Goal: Task Accomplishment & Management: Complete application form

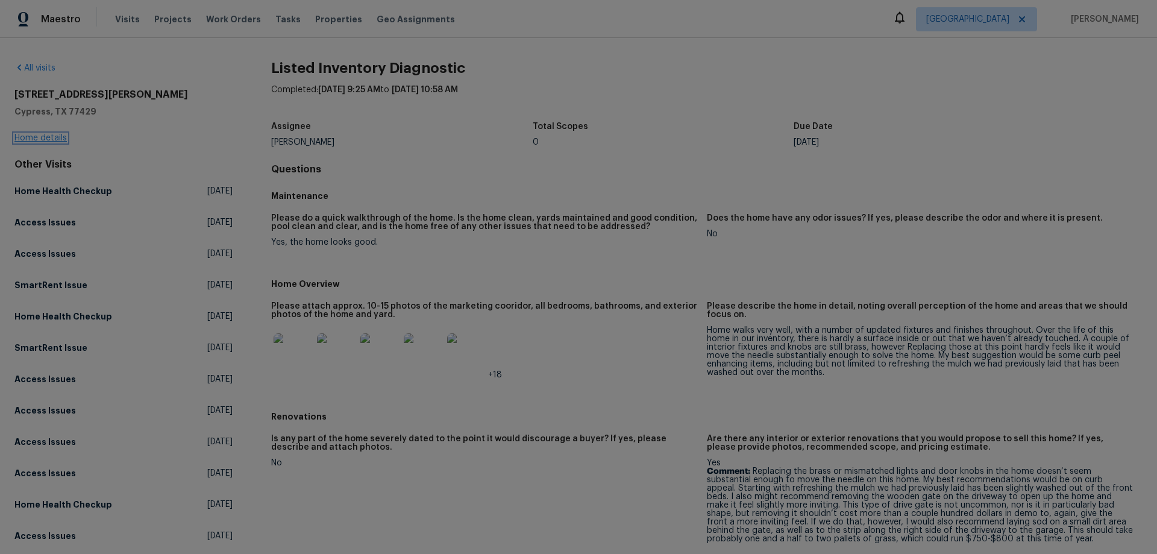
click at [44, 134] on link "Home details" at bounding box center [40, 138] width 52 height 8
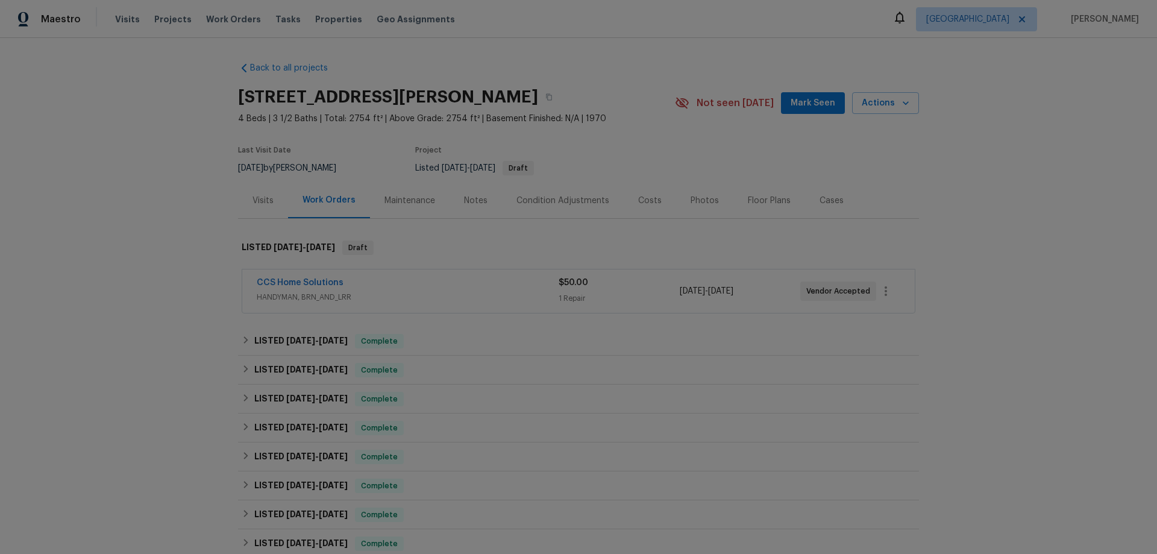
click at [396, 282] on div "CCS Home Solutions" at bounding box center [408, 284] width 302 height 14
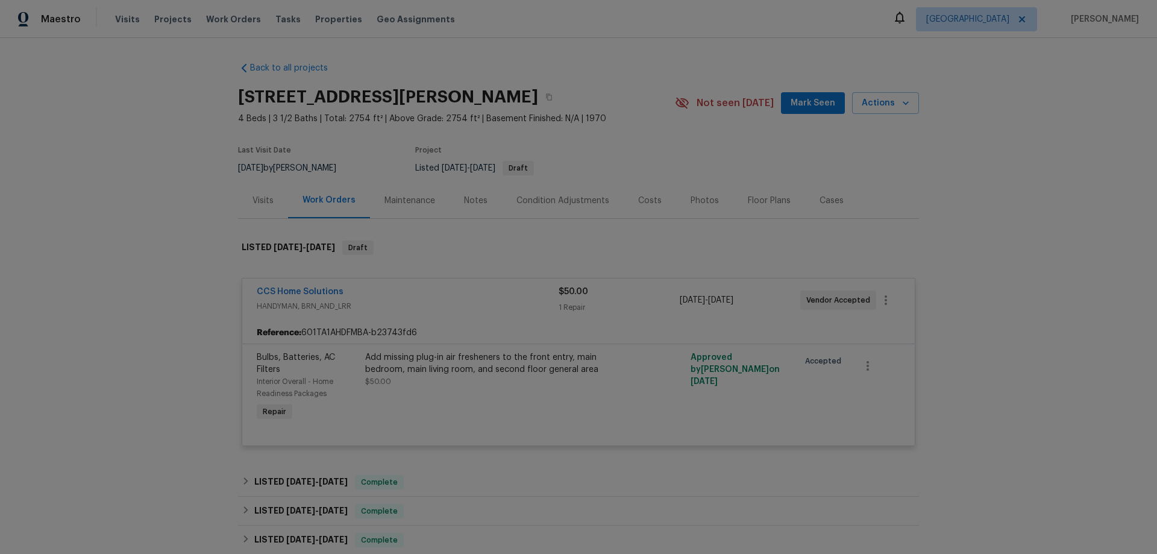
click at [392, 288] on div "CCS Home Solutions" at bounding box center [408, 293] width 302 height 14
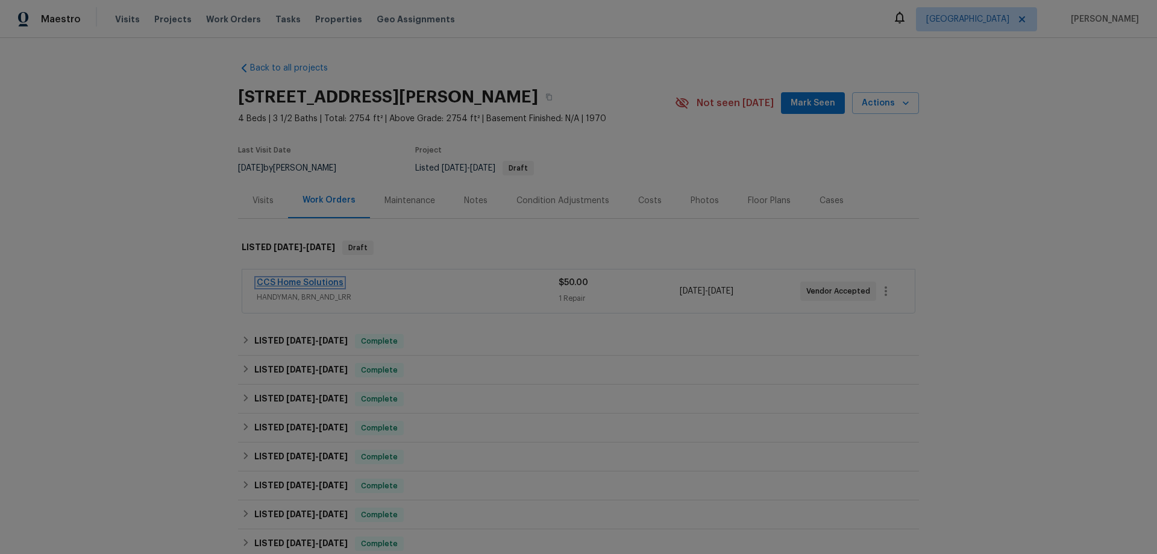
click at [295, 281] on link "CCS Home Solutions" at bounding box center [300, 282] width 87 height 8
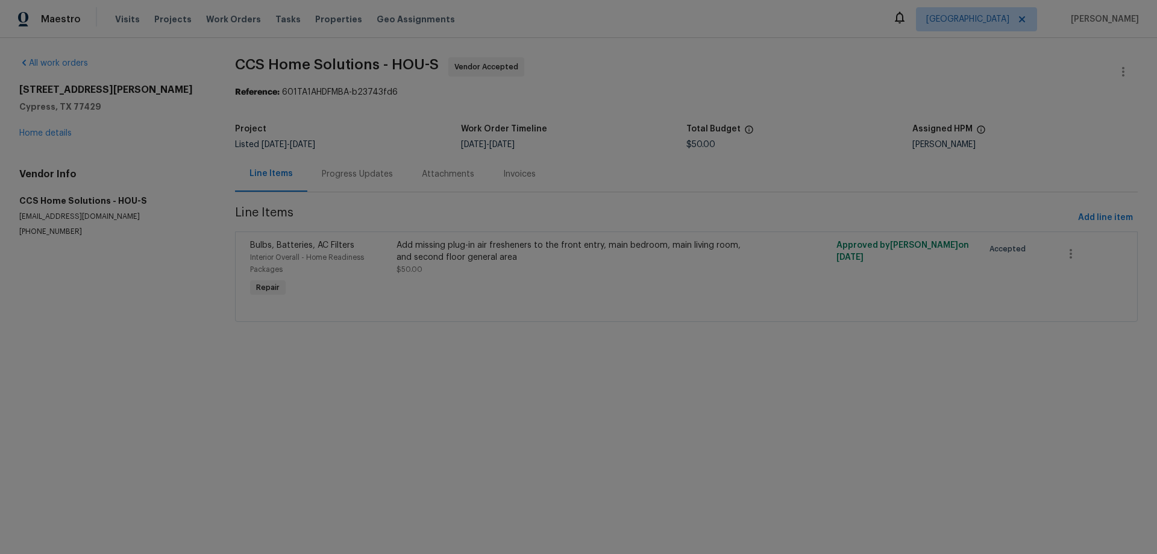
click at [352, 177] on div "Progress Updates" at bounding box center [357, 174] width 71 height 12
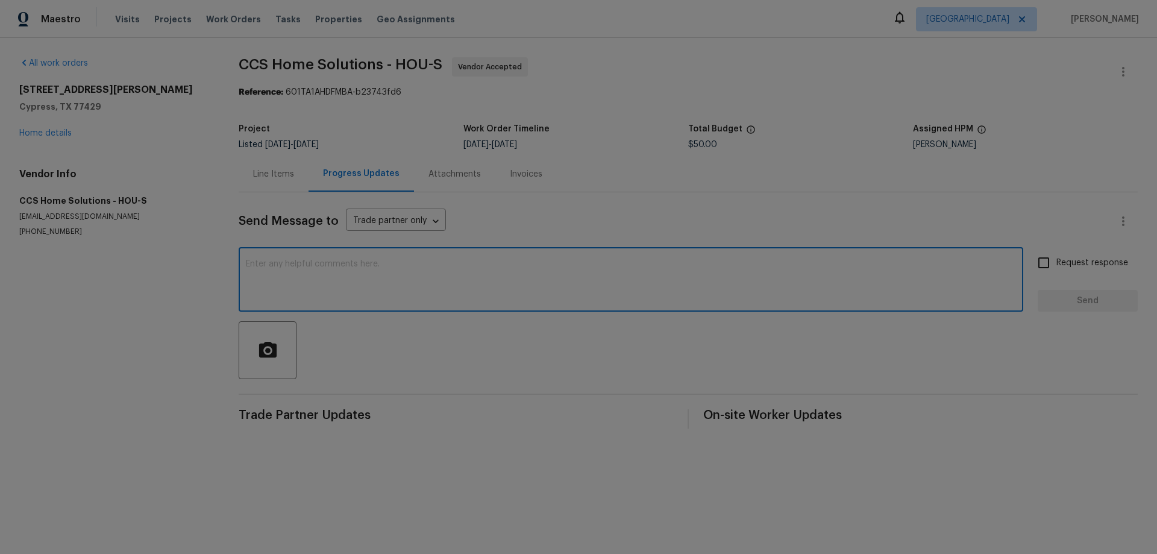
click at [364, 300] on textarea at bounding box center [631, 281] width 770 height 42
type textarea "checking status. thanks"
click at [1031, 264] on input "Request response" at bounding box center [1043, 262] width 25 height 25
checkbox input "true"
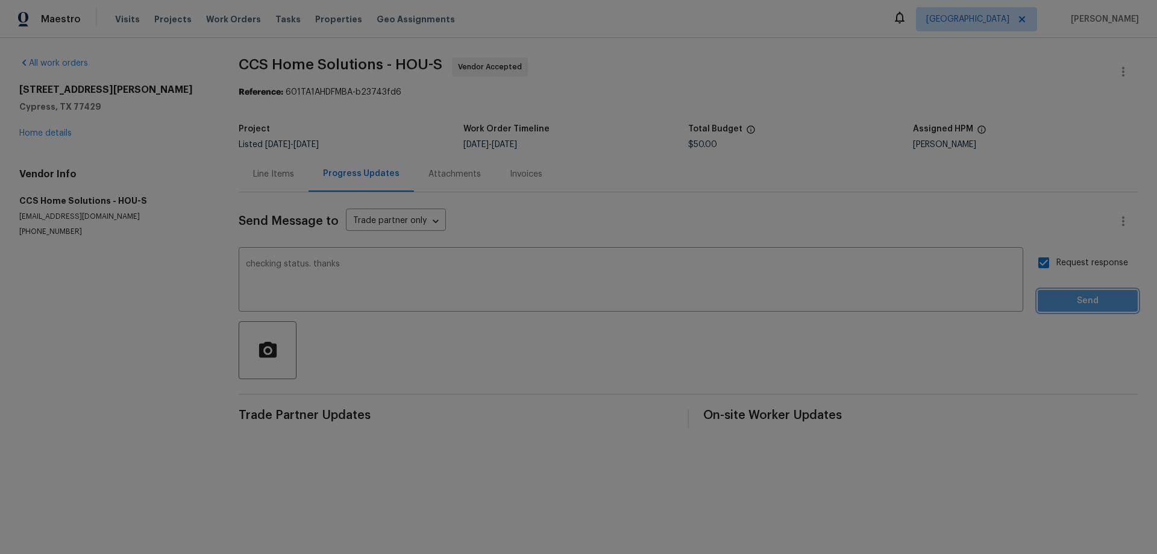
click at [1075, 299] on span "Send" at bounding box center [1087, 300] width 81 height 15
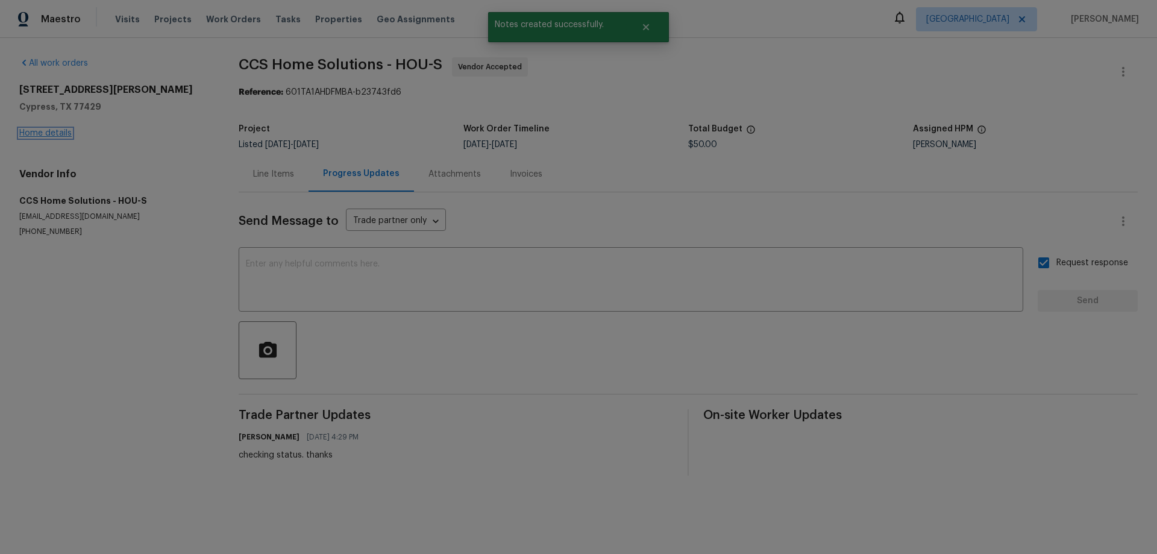
click at [61, 137] on link "Home details" at bounding box center [45, 133] width 52 height 8
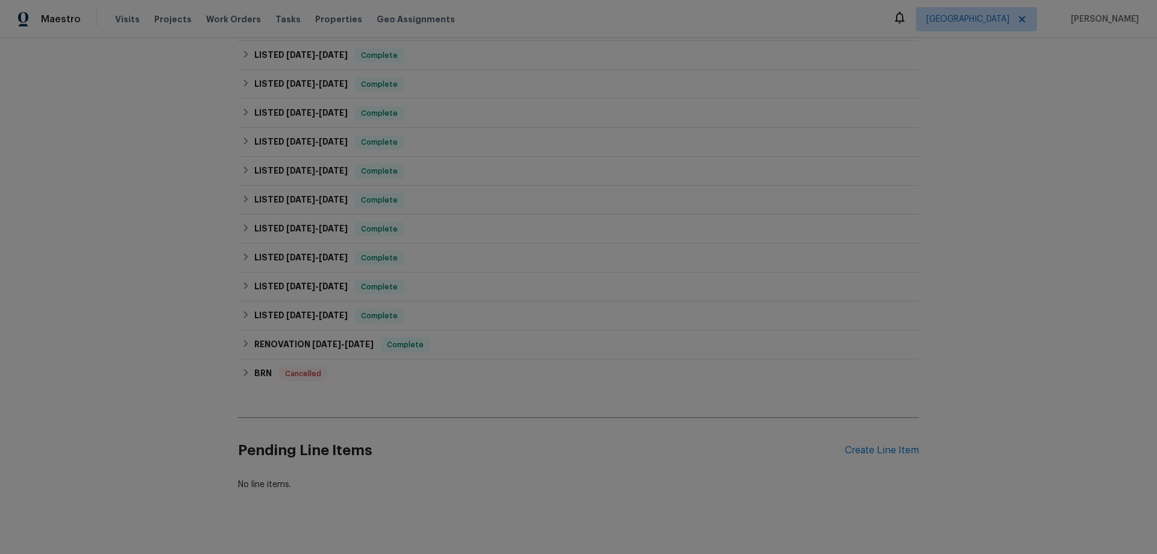
scroll to position [487, 0]
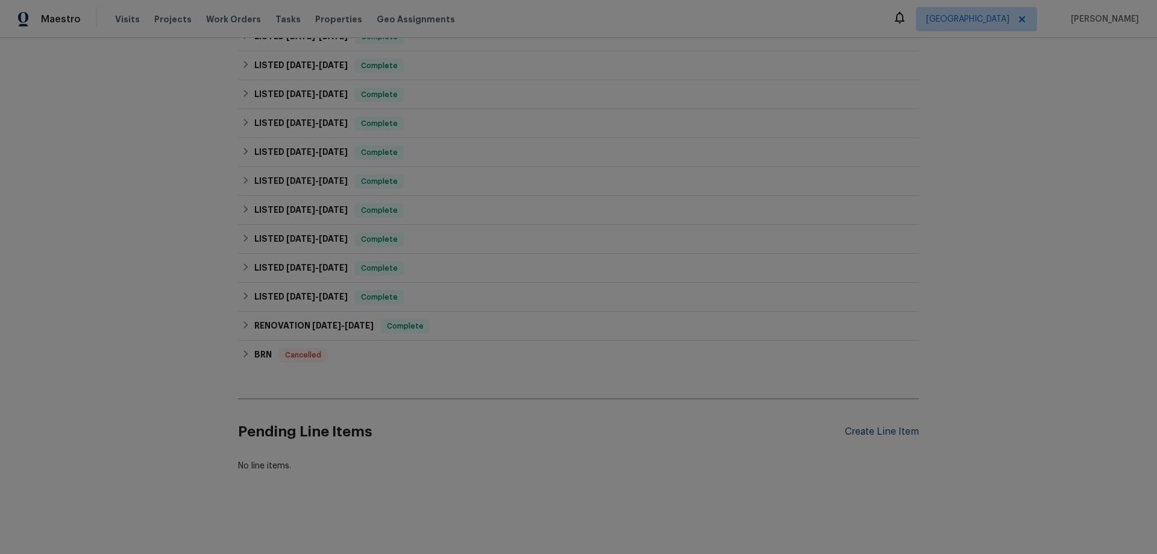
click at [885, 426] on div "Create Line Item" at bounding box center [882, 431] width 74 height 11
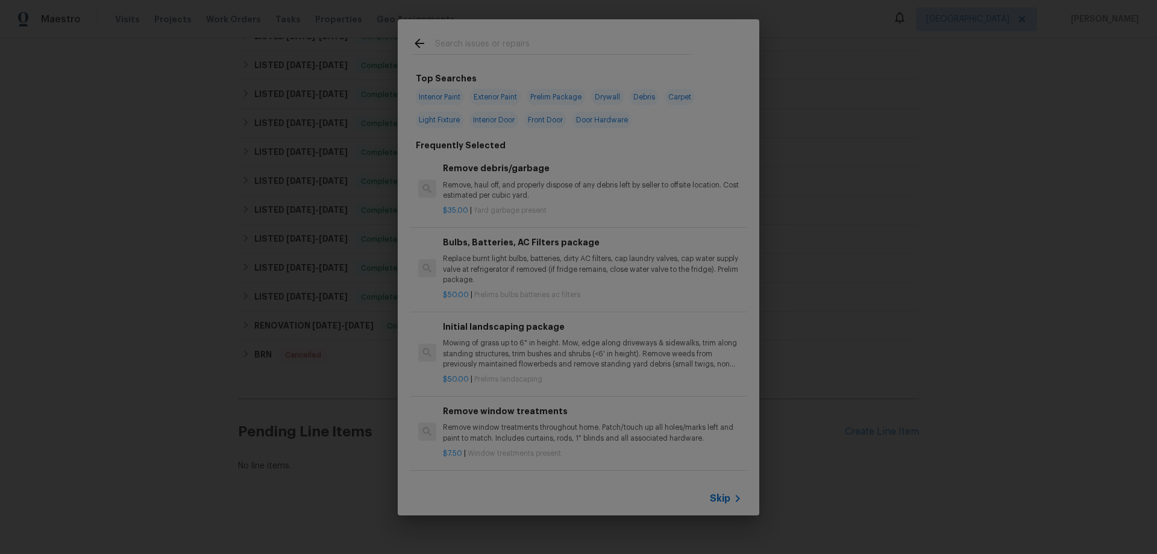
click at [718, 497] on span "Skip" at bounding box center [720, 498] width 20 height 12
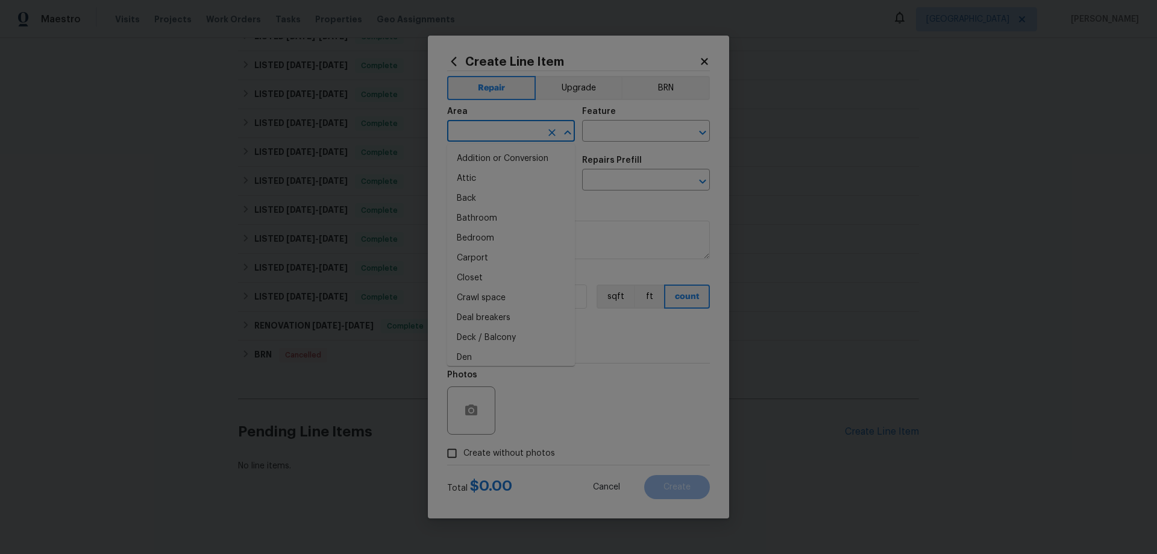
click at [510, 138] on input "text" at bounding box center [494, 132] width 94 height 19
drag, startPoint x: 472, startPoint y: 179, endPoint x: 617, endPoint y: 143, distance: 148.9
click at [472, 178] on li "Front" at bounding box center [511, 179] width 128 height 20
type input "Front"
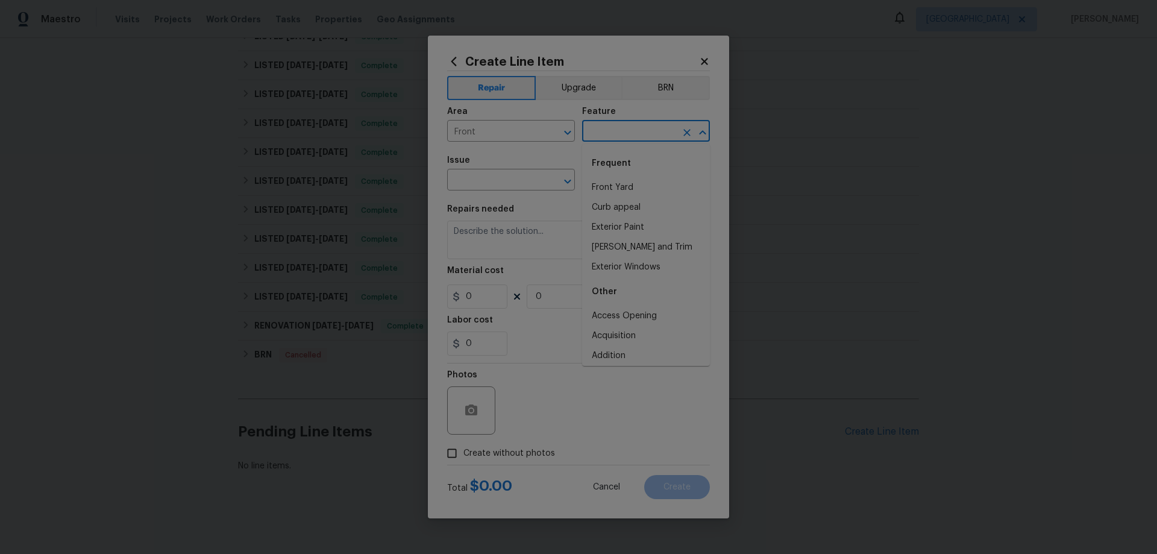
click at [641, 135] on input "text" at bounding box center [629, 132] width 94 height 19
click at [608, 207] on li "Curb appeal" at bounding box center [646, 208] width 128 height 20
type input "Curb appeal"
click at [507, 184] on input "text" at bounding box center [494, 181] width 94 height 19
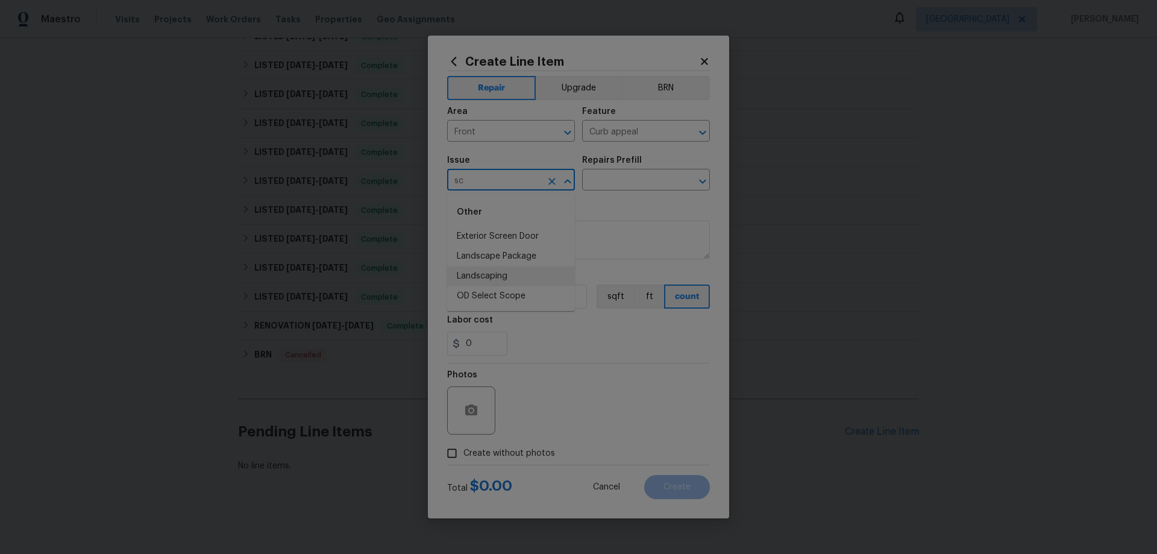
click at [504, 273] on li "Landscaping" at bounding box center [511, 276] width 128 height 20
type input "Landscaping"
click at [601, 178] on input "text" at bounding box center [629, 181] width 94 height 19
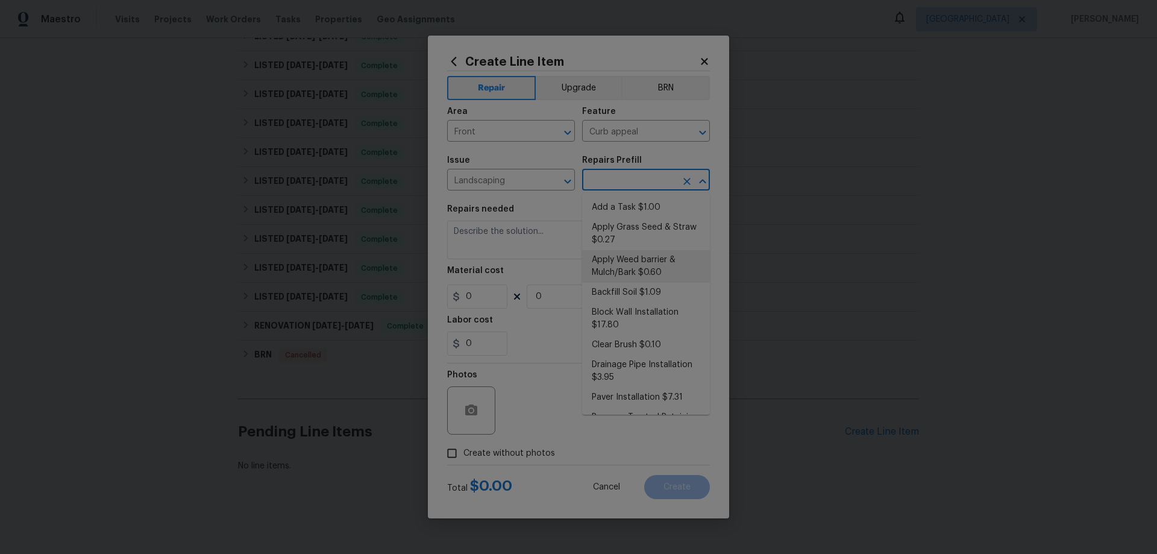
click at [674, 265] on li "Apply Weed barrier & Mulch/Bark $0.60" at bounding box center [646, 266] width 128 height 33
type input "Apply Weed barrier & Mulch/Bark $0.60"
type textarea "Prep the area/ remove all debris and install weed barrier and mulch as directed…"
type input "0.6"
type input "1"
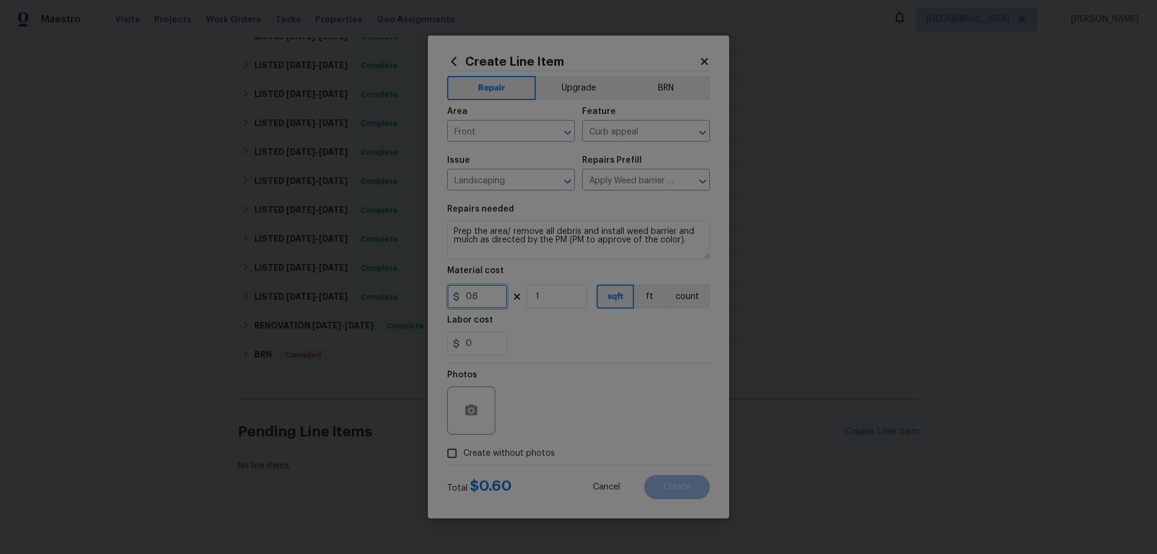
drag, startPoint x: 473, startPoint y: 296, endPoint x: 444, endPoint y: 299, distance: 29.6
click at [441, 299] on div "Create Line Item Repair Upgrade BRN Area Front ​ Feature Curb appeal ​ Issue La…" at bounding box center [578, 277] width 301 height 483
drag, startPoint x: 485, startPoint y: 300, endPoint x: 442, endPoint y: 302, distance: 43.4
click at [442, 302] on div "Create Line Item Repair Upgrade BRN Area Front ​ Feature Curb appeal ​ Issue La…" at bounding box center [578, 277] width 301 height 483
type input "150"
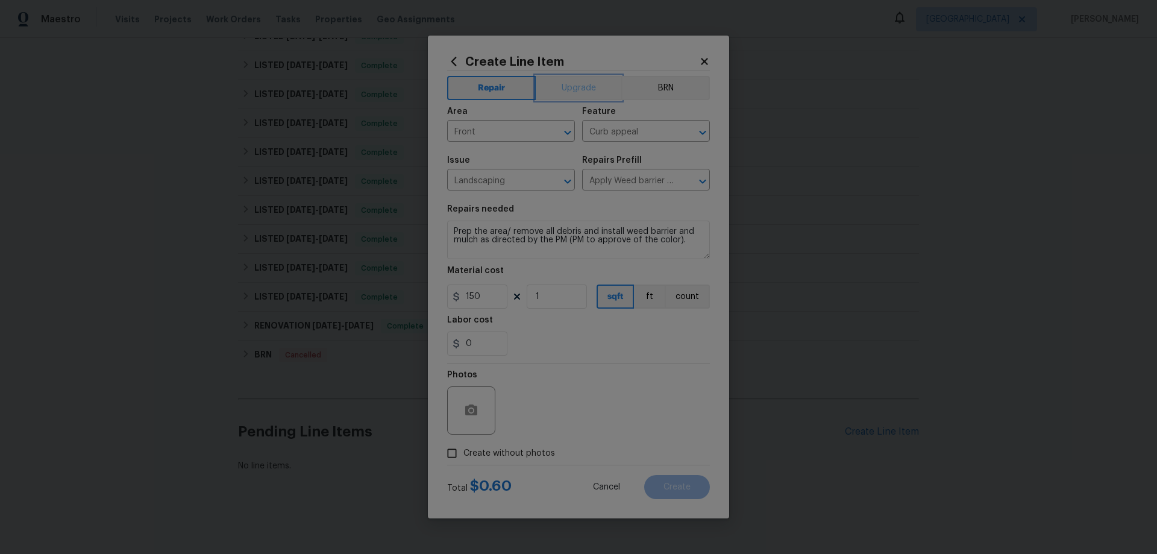
click at [583, 87] on button "Upgrade" at bounding box center [579, 88] width 86 height 24
click at [468, 411] on icon "button" at bounding box center [471, 409] width 12 height 11
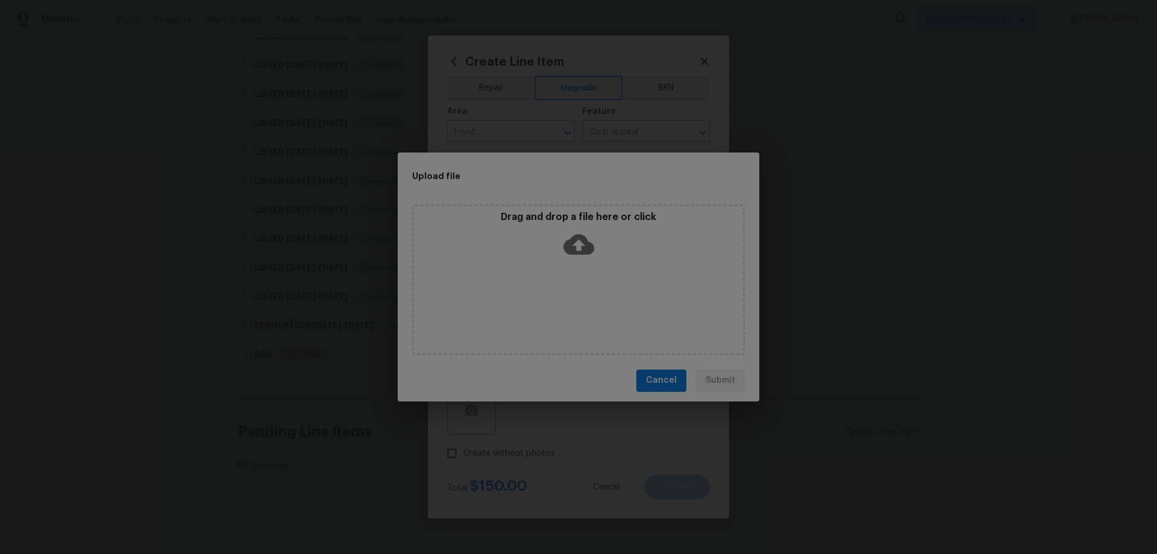
click at [579, 237] on icon at bounding box center [578, 244] width 31 height 20
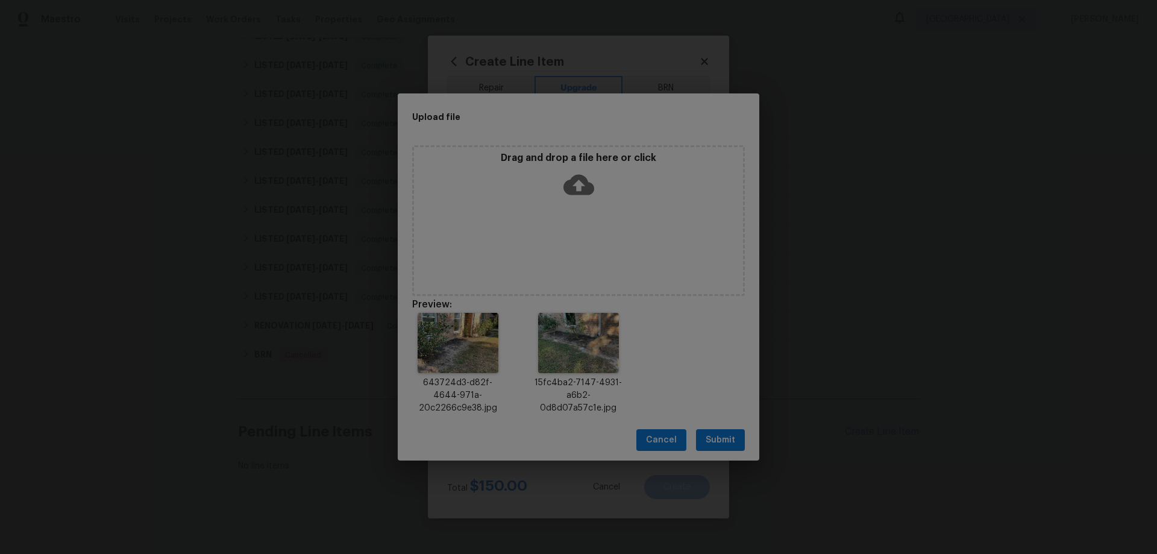
click at [734, 442] on span "Submit" at bounding box center [721, 440] width 30 height 15
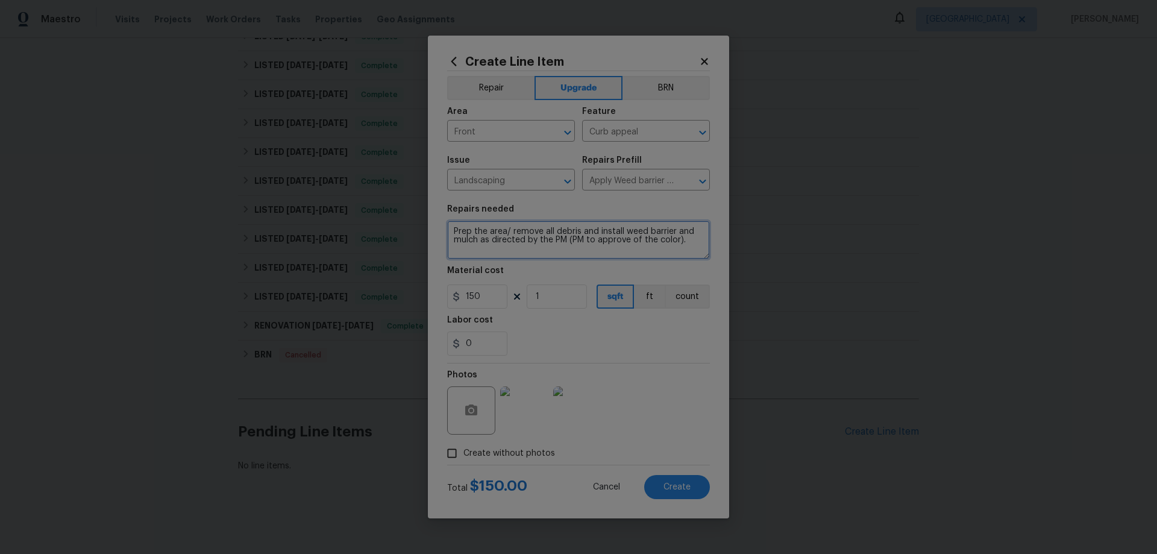
click at [685, 251] on textarea "Prep the area/ remove all debris and install weed barrier and mulch as directed…" at bounding box center [578, 240] width 263 height 39
click at [451, 231] on textarea "Prep the area/ remove all debris and install weed barrier and mulch as directed…" at bounding box center [578, 240] width 263 height 39
click at [455, 226] on textarea "ADD EDGING TO KEEP MULCH IN PLACE IF IT FITS WITHIN SCOPE --- Prep the area/ re…" at bounding box center [578, 240] width 263 height 39
click at [505, 225] on textarea "PLEASE ADD EDGING TO KEEP MULCH IN PLACE IF IT FITS WITHIN SCOPE --- Prep the a…" at bounding box center [578, 240] width 263 height 39
type textarea "PLEASE ADD EDGING TO KEEP MULCH IN PLACE IF IT FITS WITHIN SCOPE --- Prep the a…"
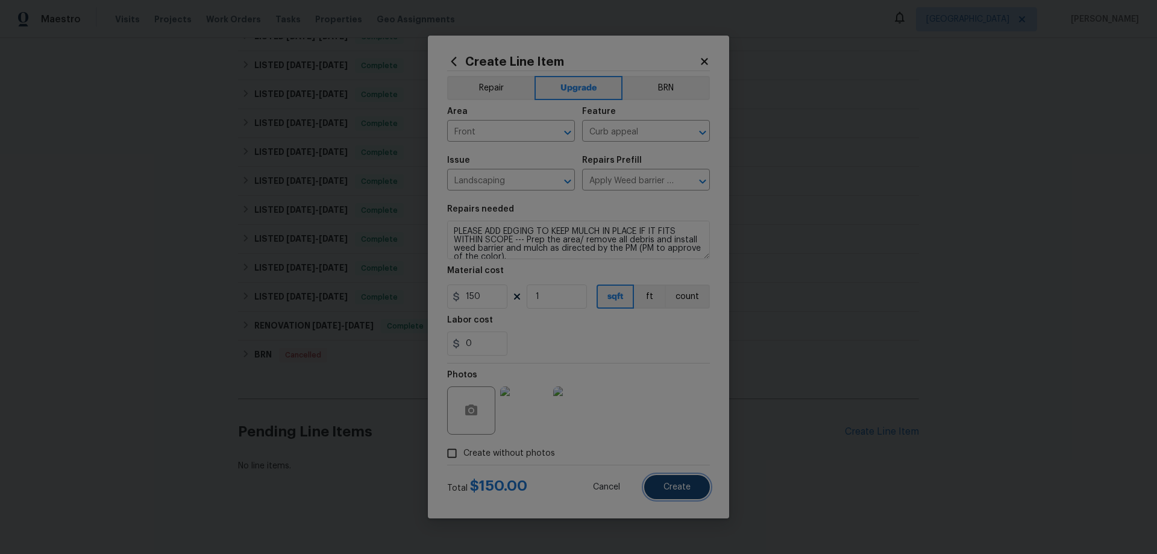
click at [692, 483] on button "Create" at bounding box center [677, 487] width 66 height 24
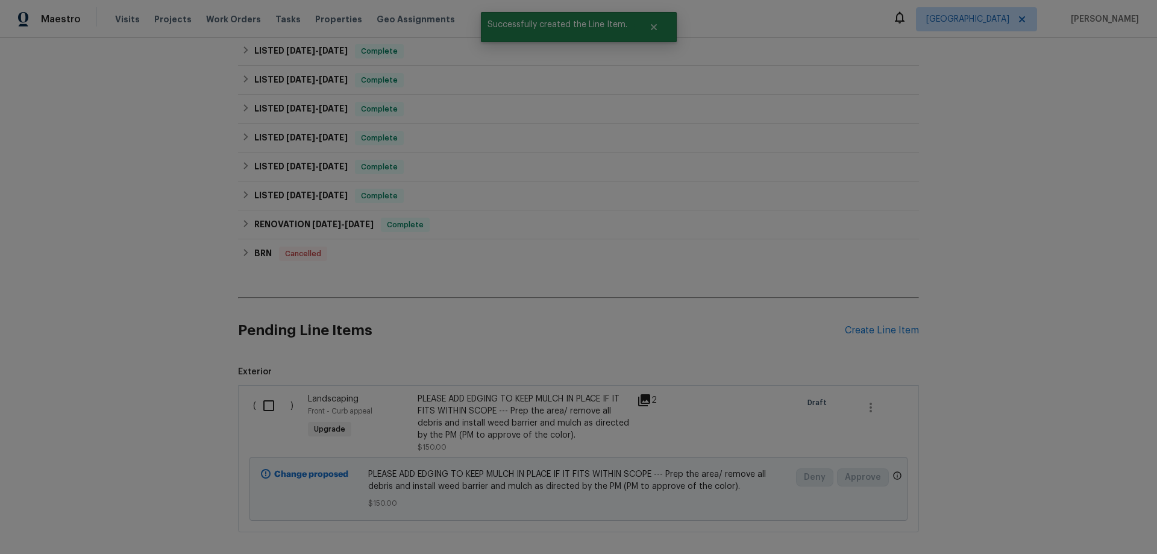
scroll to position [607, 0]
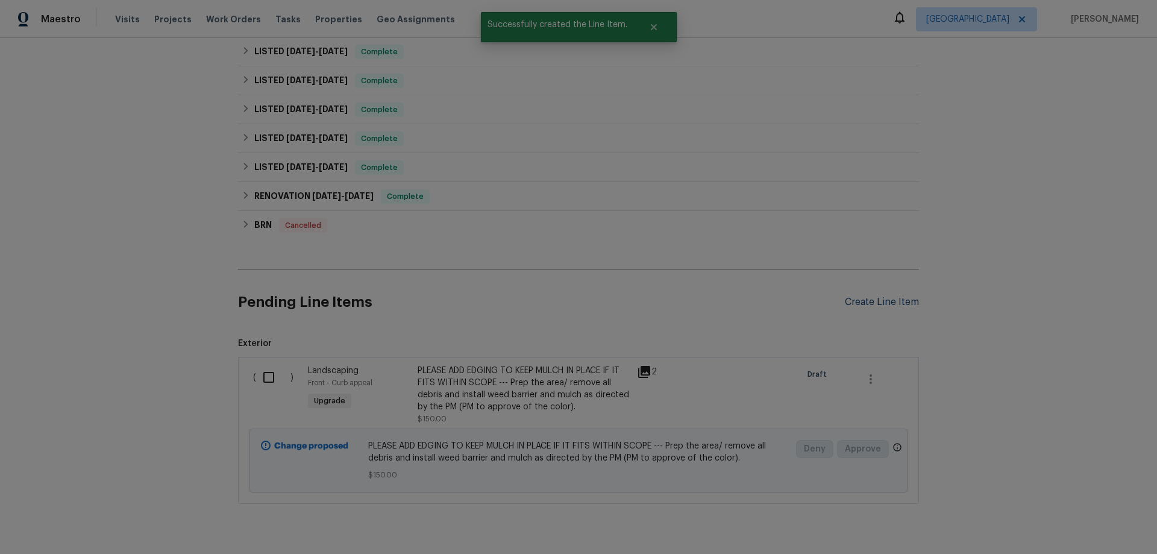
click at [863, 298] on div "Create Line Item" at bounding box center [882, 301] width 74 height 11
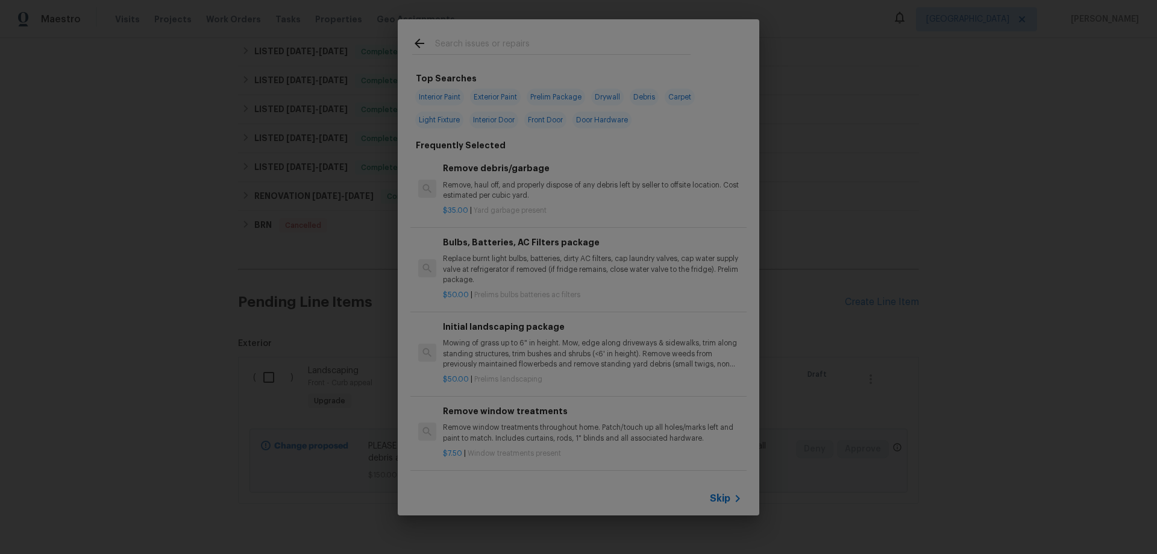
click at [725, 495] on span "Skip" at bounding box center [720, 498] width 20 height 12
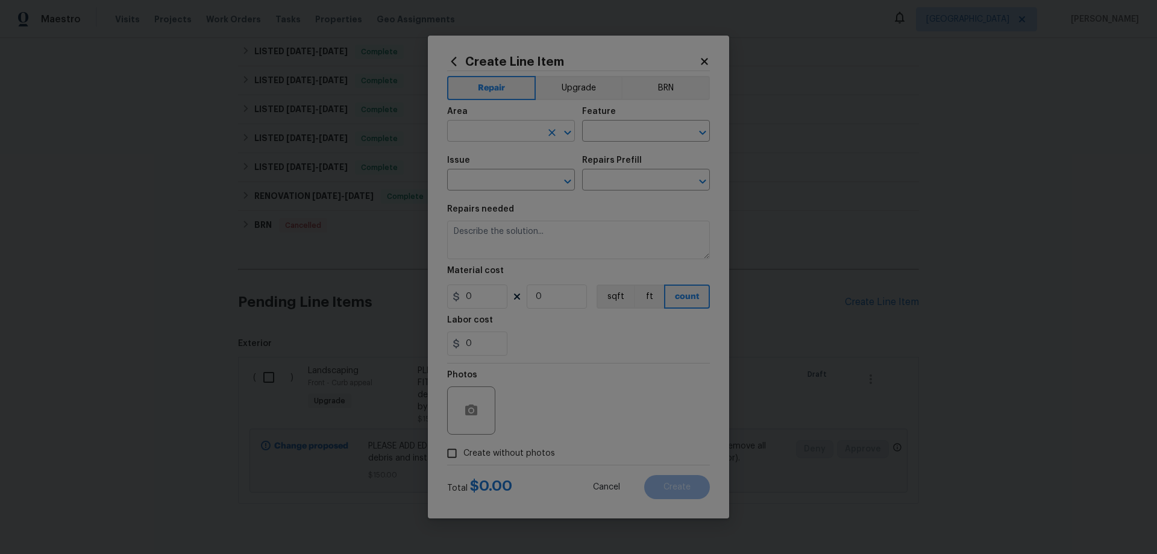
click at [507, 129] on input "text" at bounding box center [494, 132] width 94 height 19
click at [510, 173] on li "Exterior Overall" at bounding box center [511, 179] width 128 height 20
type input "Exterior Overall"
click at [607, 131] on input "text" at bounding box center [629, 132] width 94 height 19
drag, startPoint x: 610, startPoint y: 184, endPoint x: 563, endPoint y: 162, distance: 52.6
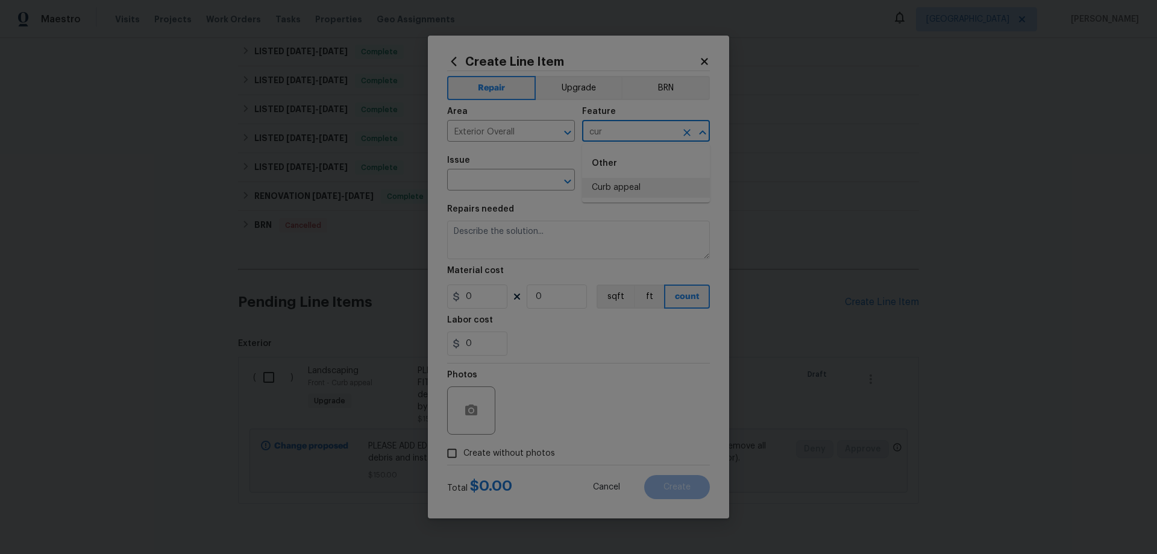
click at [610, 184] on li "Curb appeal" at bounding box center [646, 188] width 128 height 20
type input "Curb appeal"
click at [506, 132] on input "Exterior Overall" at bounding box center [494, 132] width 94 height 19
click at [495, 158] on li "Front" at bounding box center [511, 159] width 128 height 20
type input "Front"
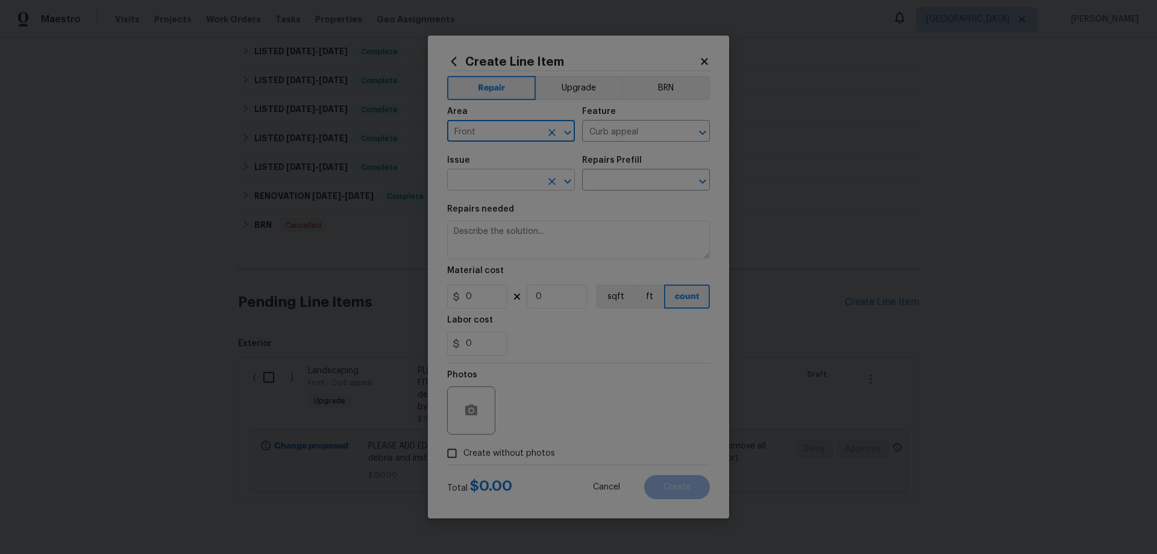
click at [503, 181] on input "text" at bounding box center [494, 181] width 94 height 19
click at [521, 269] on li "Fencing" at bounding box center [511, 269] width 128 height 20
type input "Fencing"
click at [619, 179] on input "text" at bounding box center [629, 181] width 94 height 19
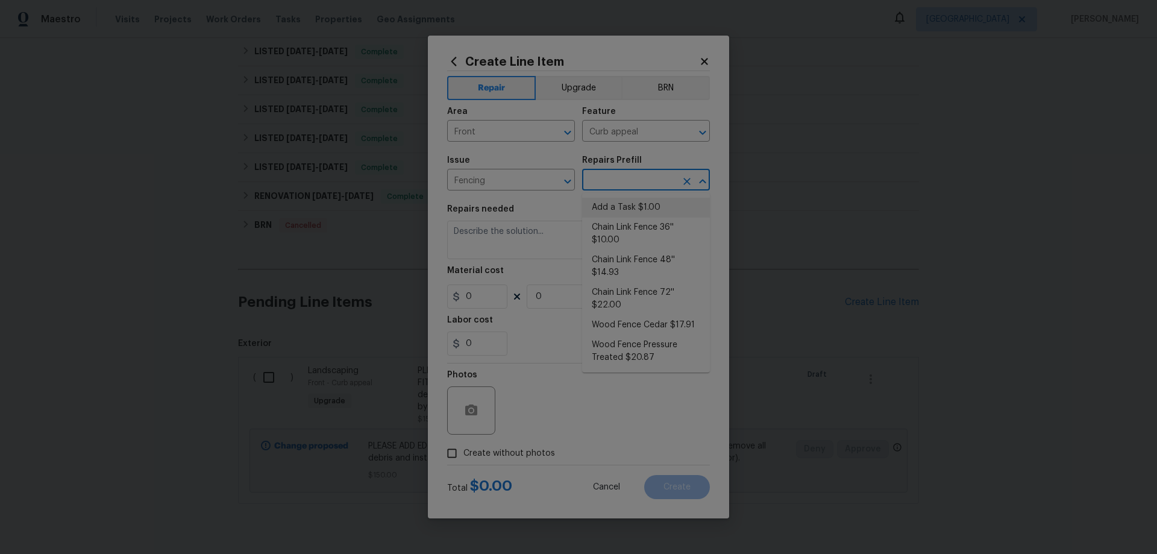
click at [620, 203] on li "Add a Task $1.00" at bounding box center [646, 208] width 128 height 20
type input "Add a Task $1.00"
type textarea "HPM to detail"
type input "1"
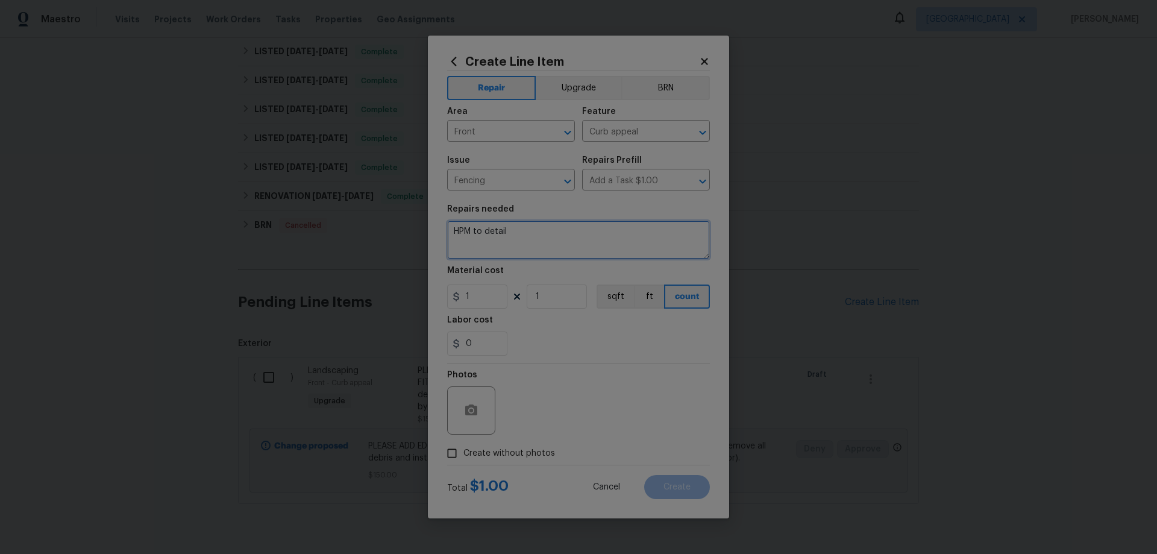
drag, startPoint x: 498, startPoint y: 237, endPoint x: 400, endPoint y: 233, distance: 98.3
click at [400, 235] on div "Create Line Item Repair Upgrade BRN Area Front ​ Feature Curb appeal ​ Issue Fe…" at bounding box center [578, 277] width 1157 height 554
type textarea "DEMO & HAUL AWAY FENCING/GATE ON DRIVEWAY AND ALL ASSOCIATED DEBRIS"
drag, startPoint x: 473, startPoint y: 296, endPoint x: 407, endPoint y: 295, distance: 65.7
click at [407, 295] on div "Create Line Item Repair Upgrade BRN Area Front ​ Feature Curb appeal ​ Issue Fe…" at bounding box center [578, 277] width 1157 height 554
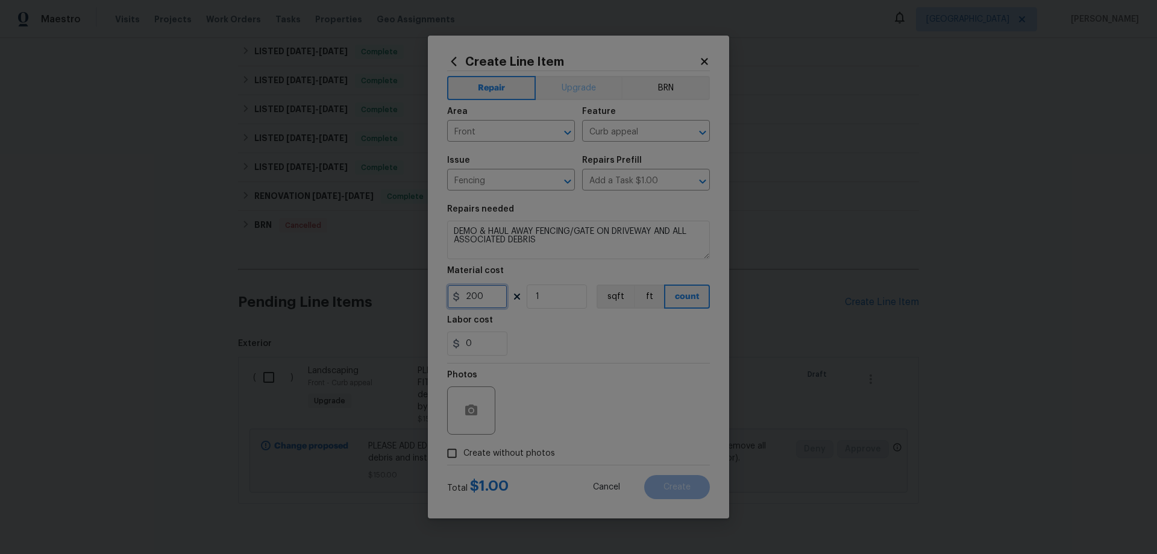
type input "200"
click at [592, 95] on button "Upgrade" at bounding box center [579, 88] width 86 height 24
click at [468, 419] on button "button" at bounding box center [471, 410] width 29 height 29
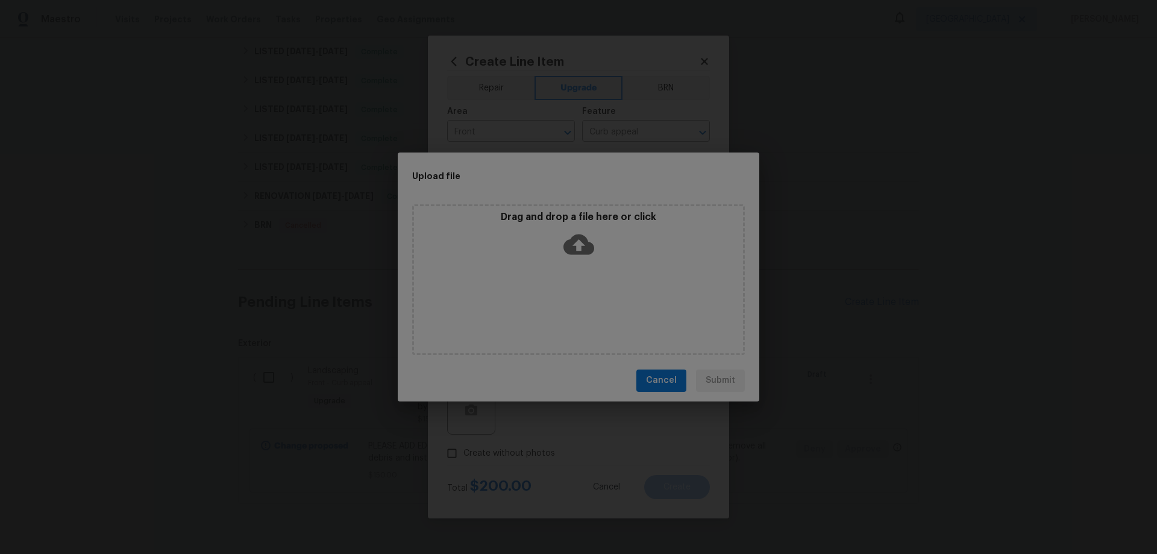
click at [573, 245] on icon at bounding box center [578, 244] width 31 height 31
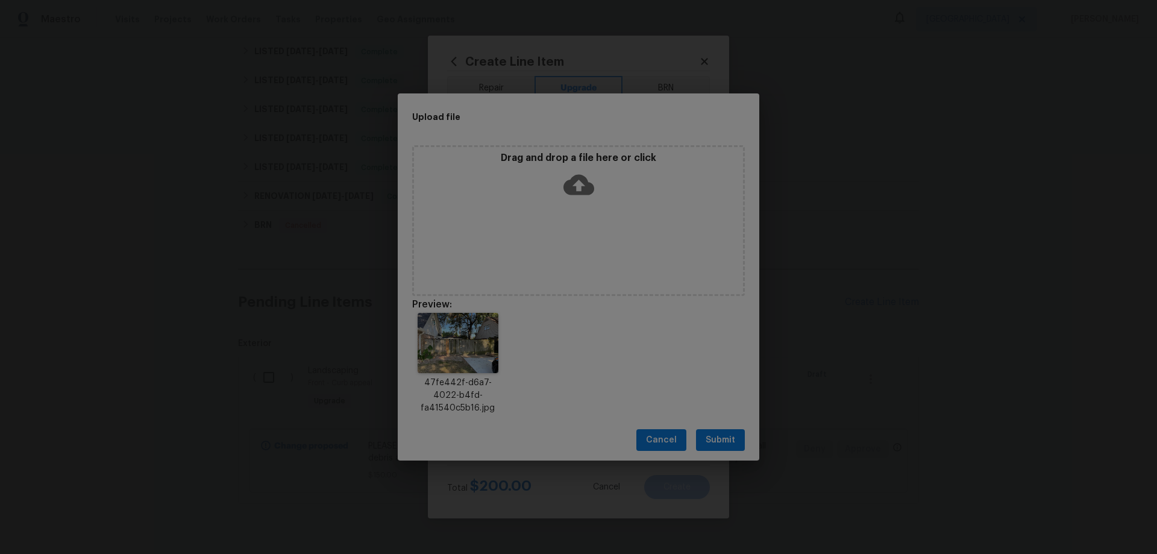
click at [721, 443] on span "Submit" at bounding box center [721, 440] width 30 height 15
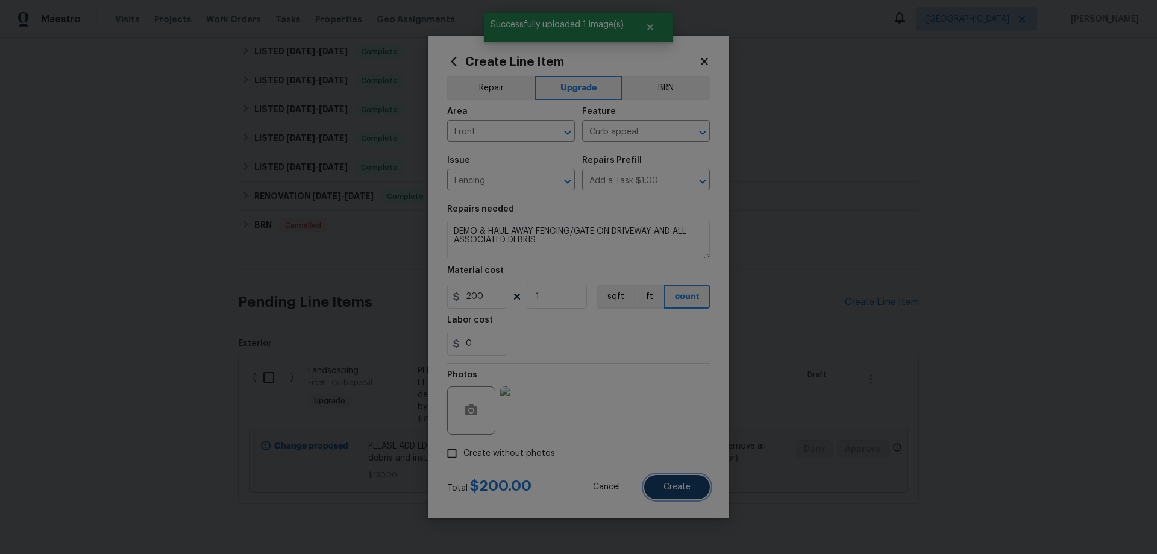
click at [686, 481] on button "Create" at bounding box center [677, 487] width 66 height 24
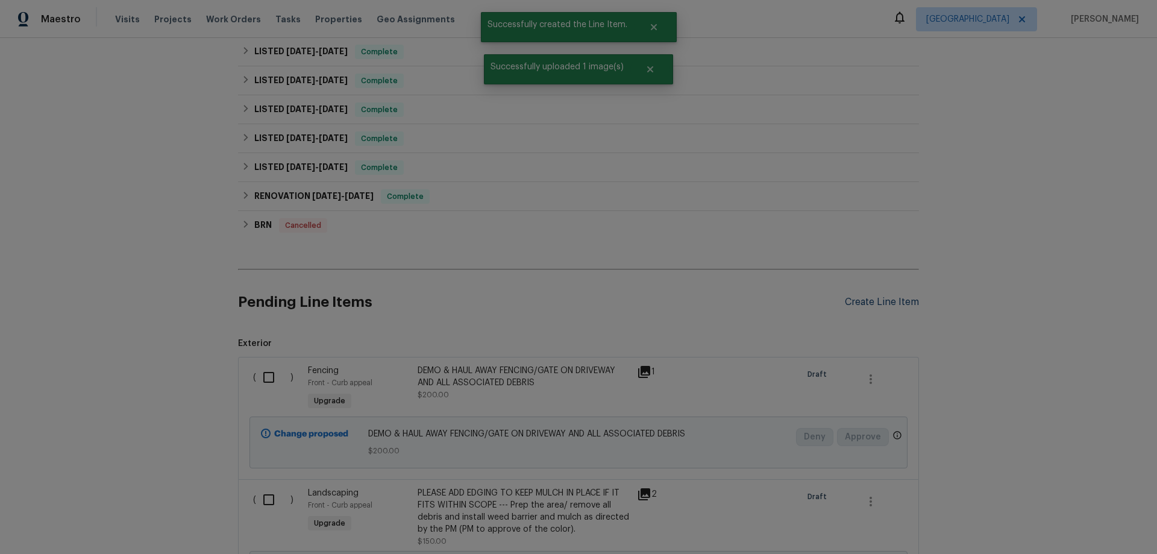
click at [893, 304] on div "Create Line Item" at bounding box center [882, 301] width 74 height 11
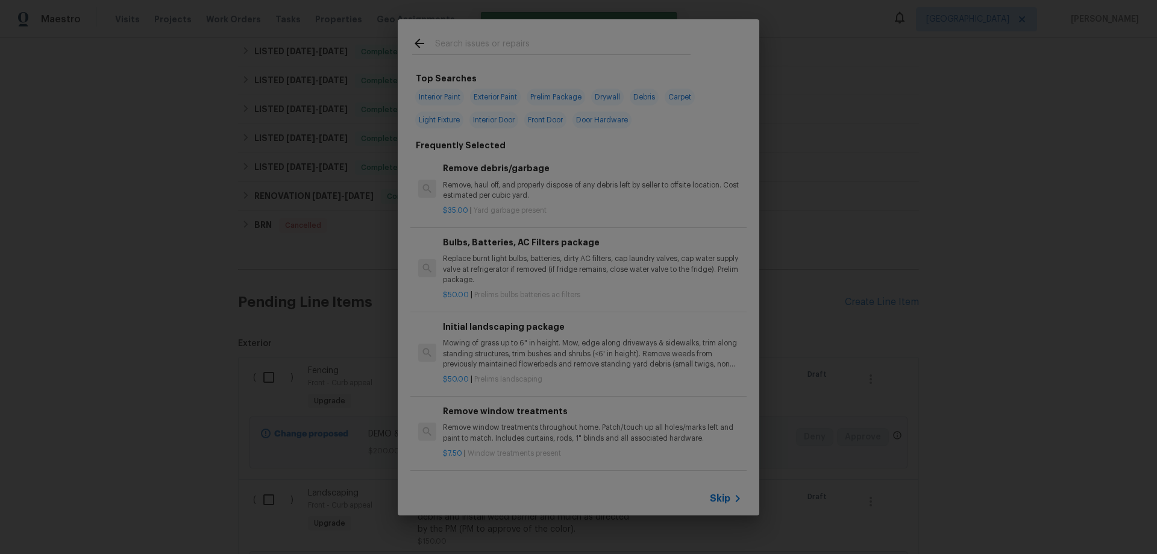
click at [726, 500] on span "Skip" at bounding box center [720, 498] width 20 height 12
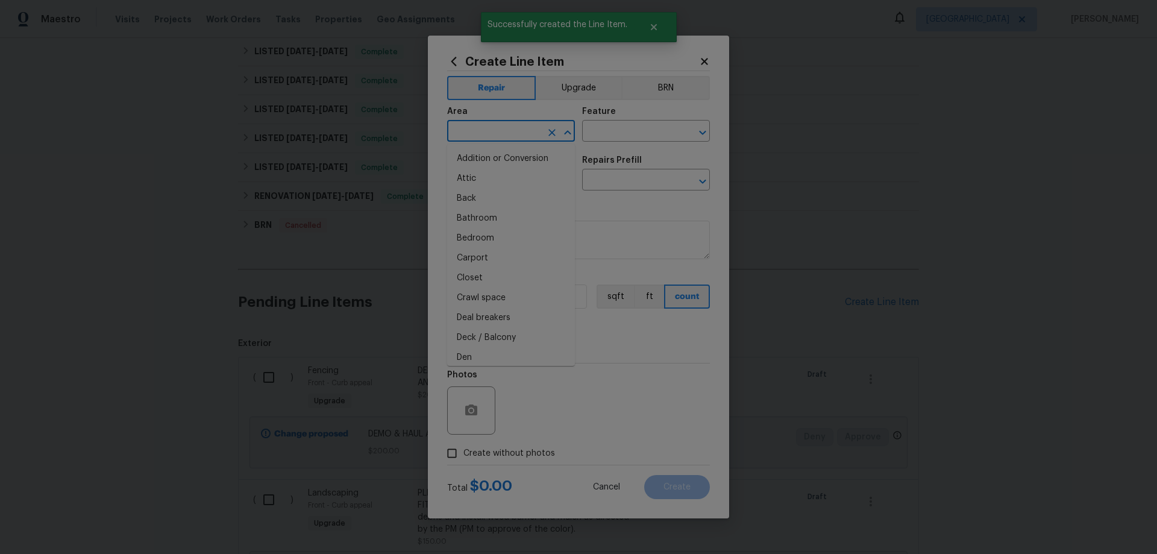
click at [494, 133] on input "text" at bounding box center [494, 132] width 94 height 19
click at [565, 94] on button "Upgrade" at bounding box center [579, 88] width 86 height 24
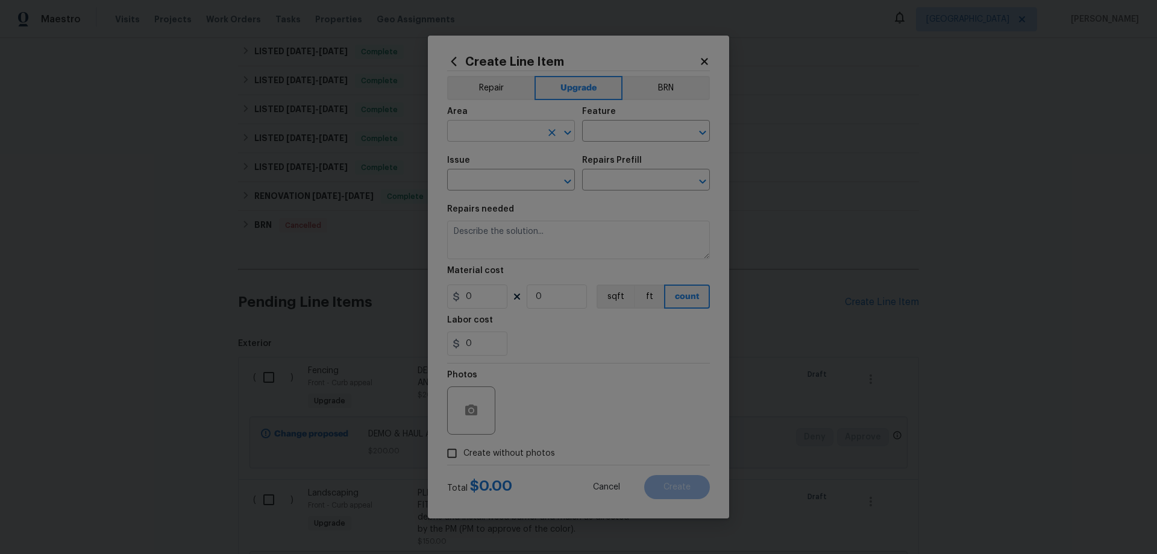
click at [500, 134] on input "text" at bounding box center [494, 132] width 94 height 19
drag, startPoint x: 477, startPoint y: 181, endPoint x: 640, endPoint y: 141, distance: 168.1
click at [477, 181] on li "Front" at bounding box center [511, 179] width 128 height 20
type input "Front"
click at [650, 135] on input "text" at bounding box center [629, 132] width 94 height 19
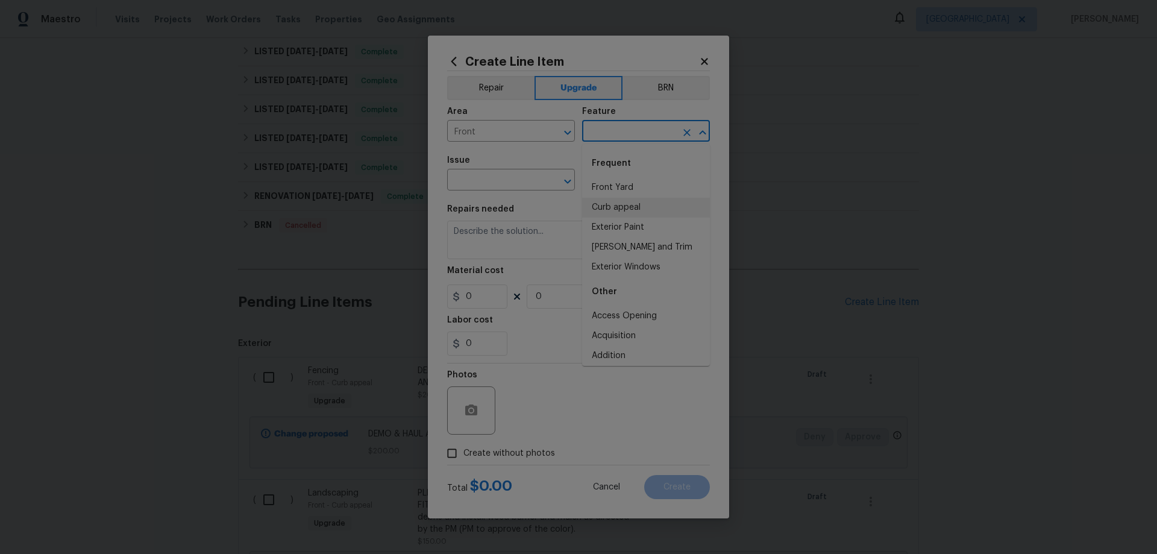
click at [620, 201] on li "Curb appeal" at bounding box center [646, 208] width 128 height 20
type input "Curb appeal"
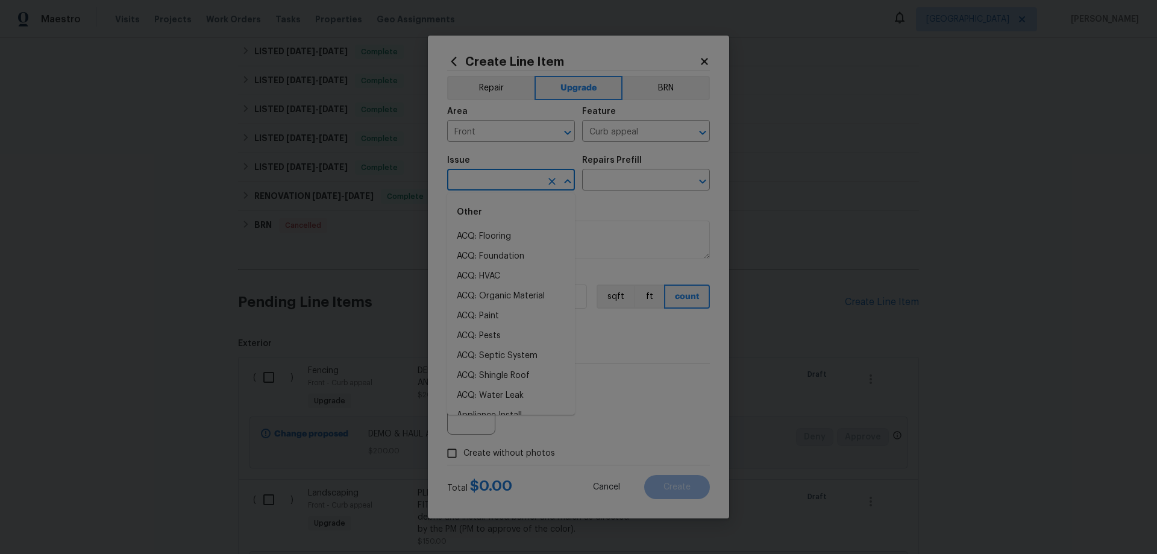
click at [498, 181] on input "text" at bounding box center [494, 181] width 94 height 19
click at [515, 271] on li "Landscaping" at bounding box center [511, 276] width 128 height 20
type input "Landscaping"
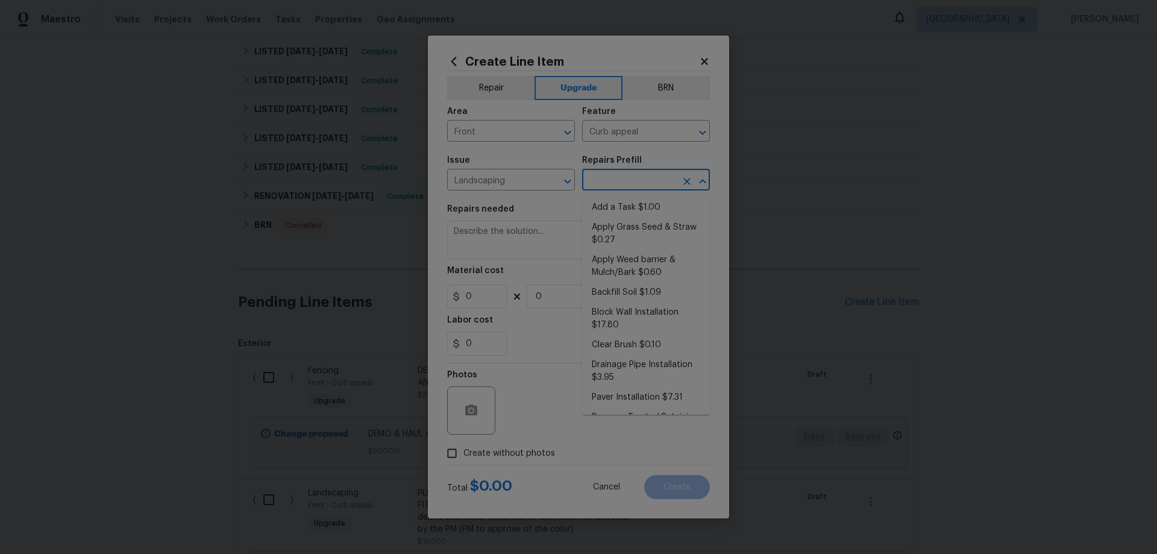
click at [623, 180] on input "text" at bounding box center [629, 181] width 94 height 19
click at [649, 204] on li "Sod Installation $1.10" at bounding box center [646, 208] width 128 height 20
type input "Sod Installation $1.10"
type textarea "Prep the area where the new sod will be installed including but not limited to …"
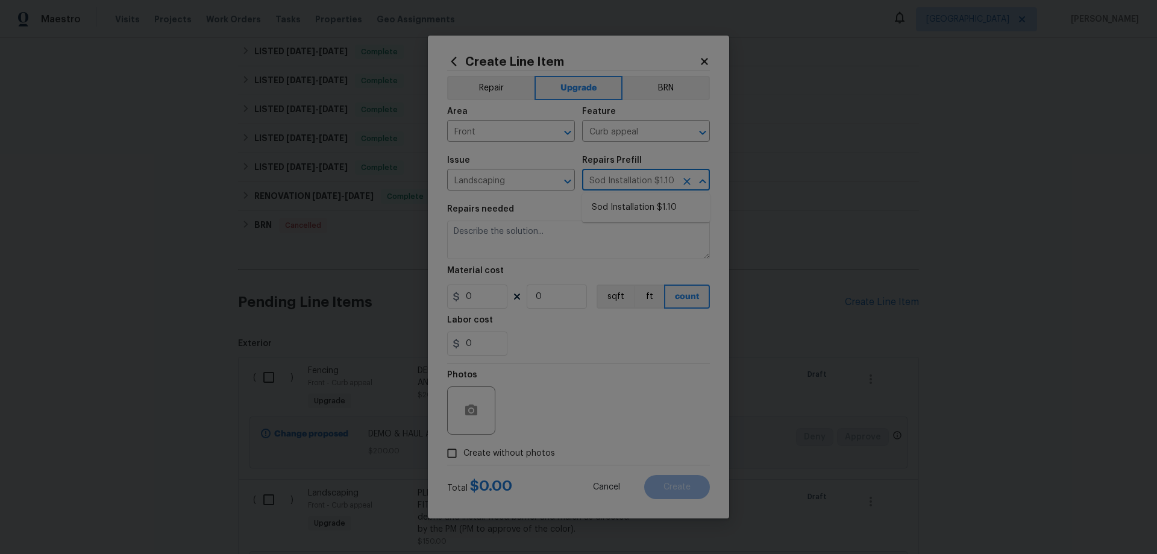
type input "1"
type input "1.1"
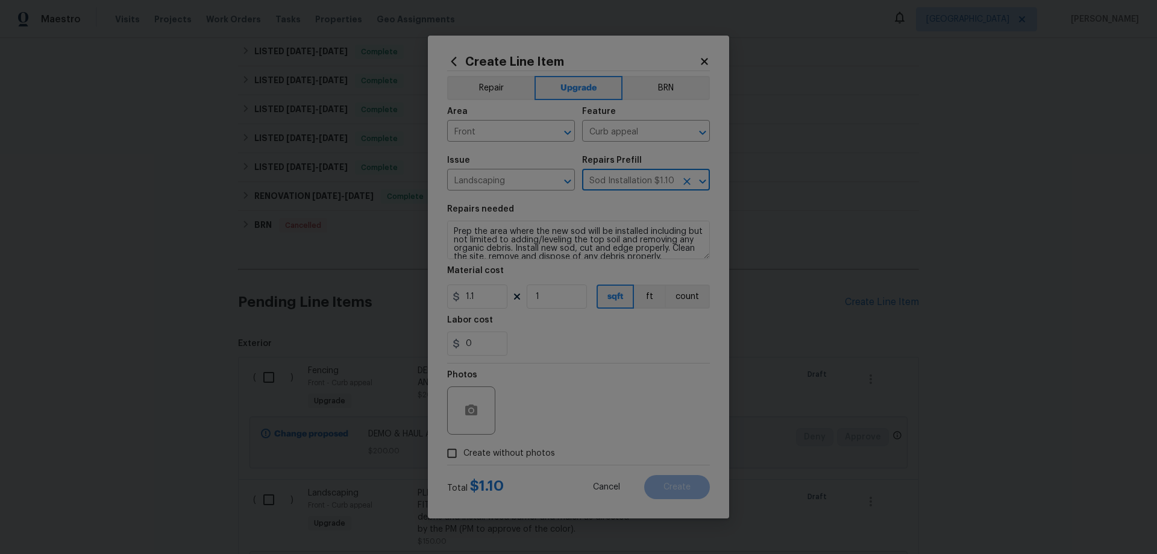
type input "Sod Installation $1.10"
drag, startPoint x: 488, startPoint y: 296, endPoint x: 366, endPoint y: 280, distance: 122.9
click at [384, 288] on div "Create Line Item Repair Upgrade BRN Area Front ​ Feature Curb appeal ​ Issue La…" at bounding box center [578, 277] width 1157 height 554
type input "750"
click at [471, 412] on circle "button" at bounding box center [471, 411] width 4 height 4
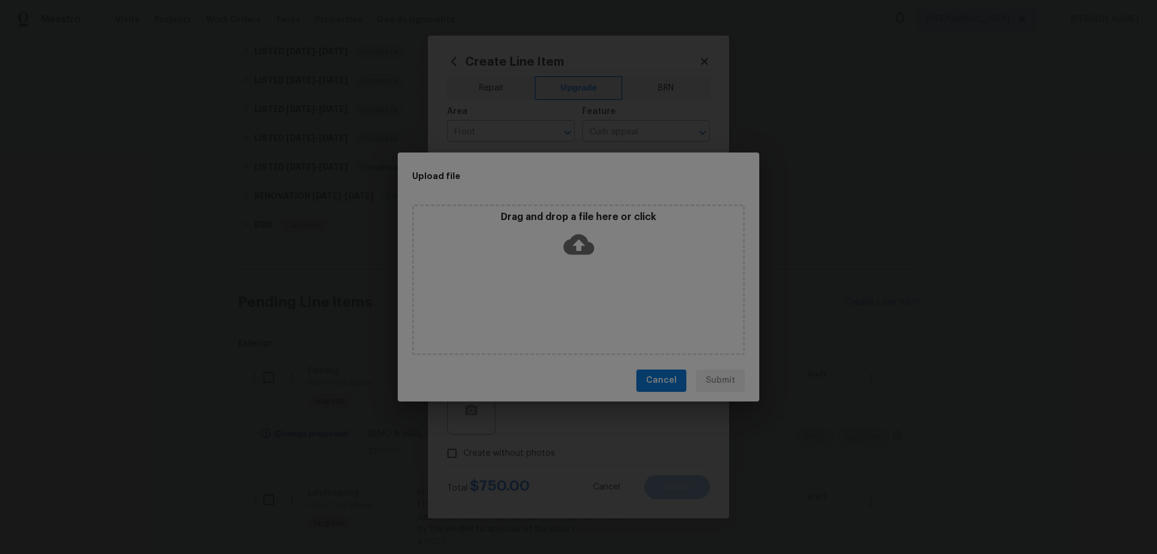
click at [571, 246] on icon at bounding box center [578, 244] width 31 height 20
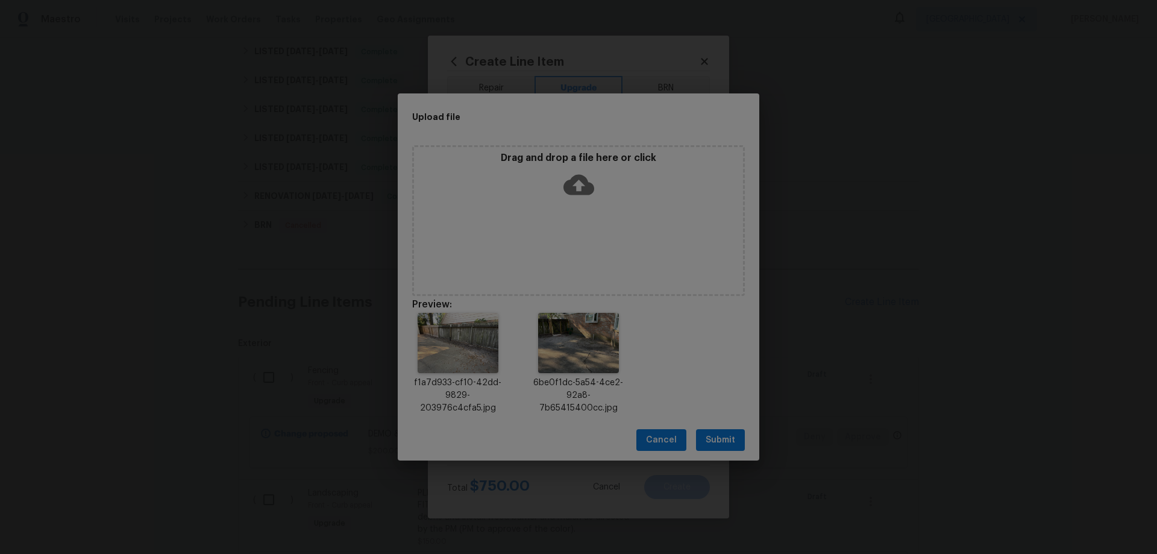
click at [709, 443] on span "Submit" at bounding box center [721, 440] width 30 height 15
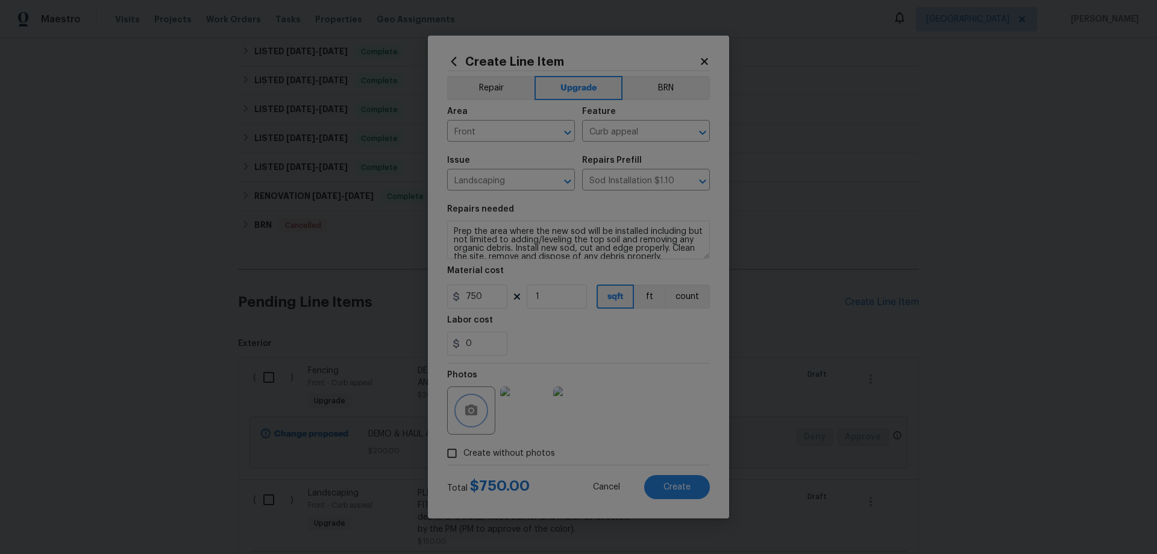
scroll to position [8, 0]
click at [451, 250] on textarea "Prep the area where the new sod will be installed including but not limited to …" at bounding box center [578, 240] width 263 height 39
drag, startPoint x: 463, startPoint y: 243, endPoint x: 454, endPoint y: 245, distance: 9.8
click at [454, 245] on textarea "Prep the area where the new sod will be installed including but not limited to …" at bounding box center [578, 240] width 263 height 39
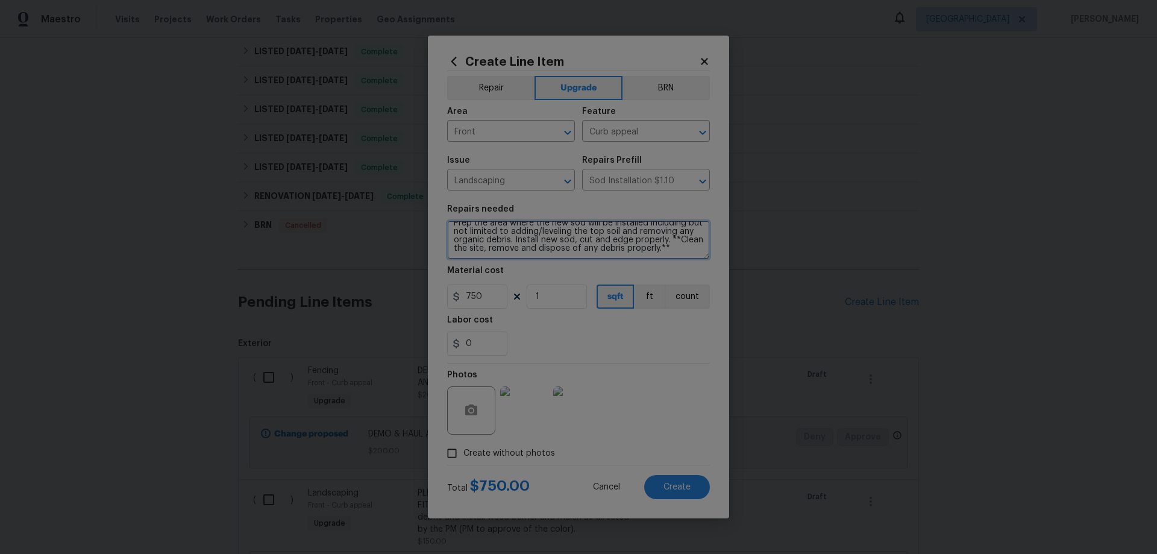
type textarea "Prep the area where the new sod will be installed including but not limited to …"
click at [690, 389] on div "Photos" at bounding box center [578, 402] width 263 height 78
click at [679, 486] on span "Create" at bounding box center [677, 487] width 27 height 9
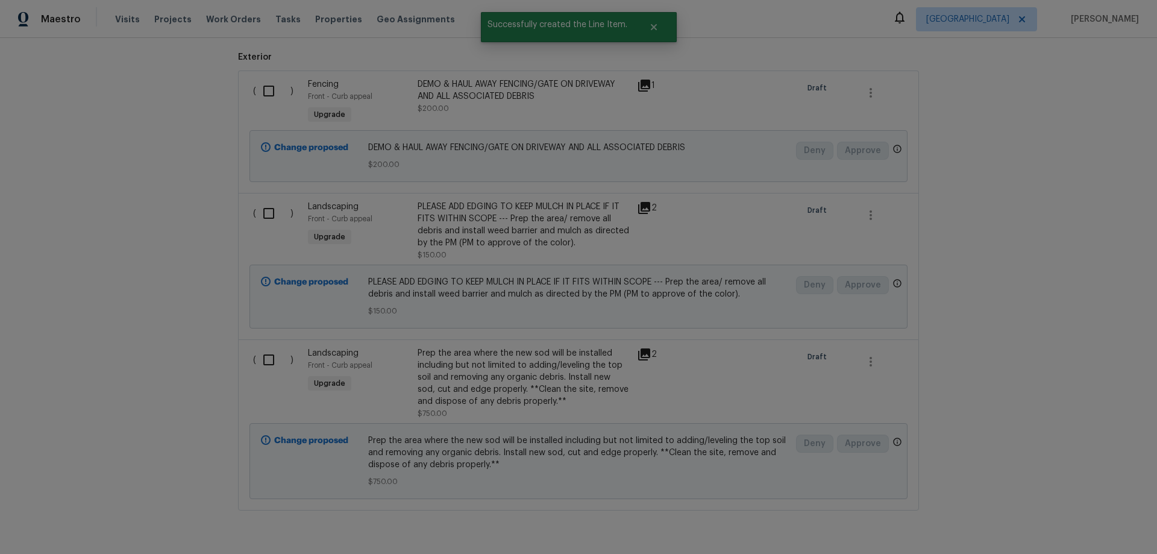
scroll to position [909, 0]
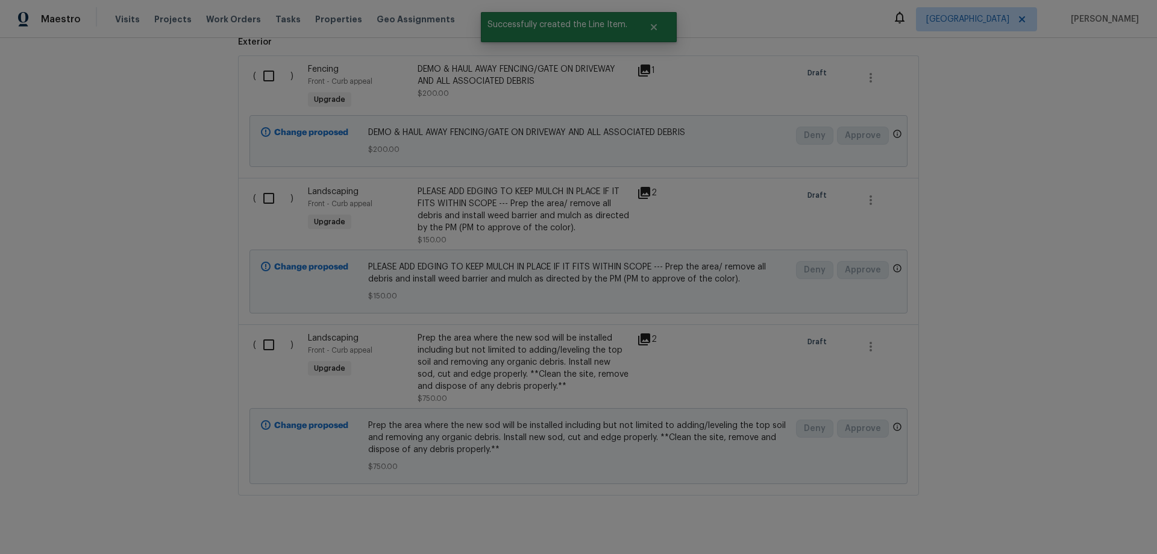
click at [261, 347] on input "checkbox" at bounding box center [273, 344] width 34 height 25
checkbox input "true"
drag, startPoint x: 258, startPoint y: 195, endPoint x: 258, endPoint y: 181, distance: 14.5
click at [257, 195] on input "checkbox" at bounding box center [273, 198] width 34 height 25
checkbox input "true"
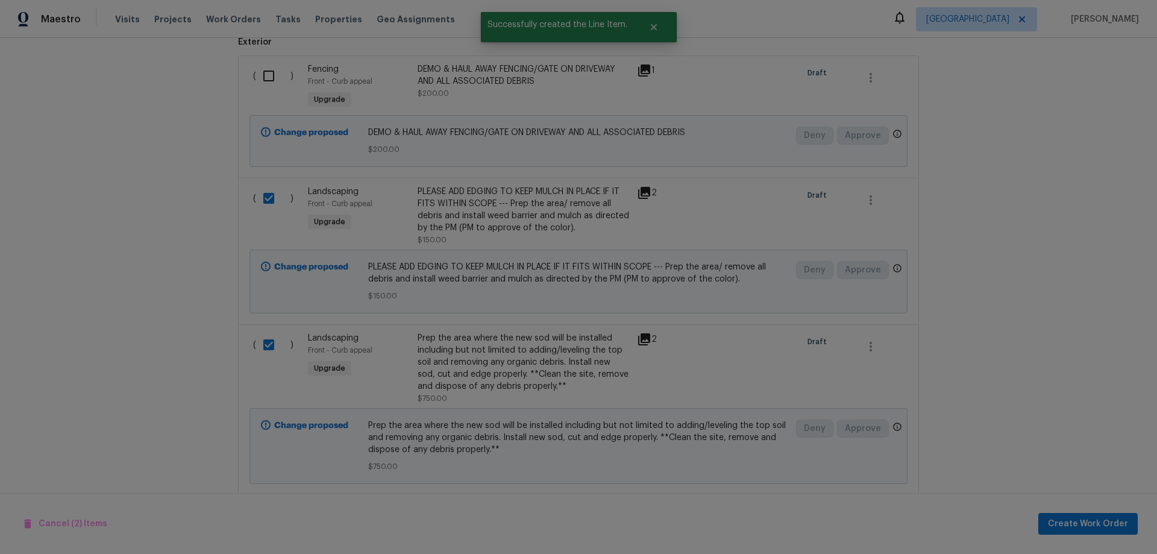
click at [260, 70] on input "checkbox" at bounding box center [273, 75] width 34 height 25
click at [1112, 521] on span "Create Work Order" at bounding box center [1088, 523] width 80 height 15
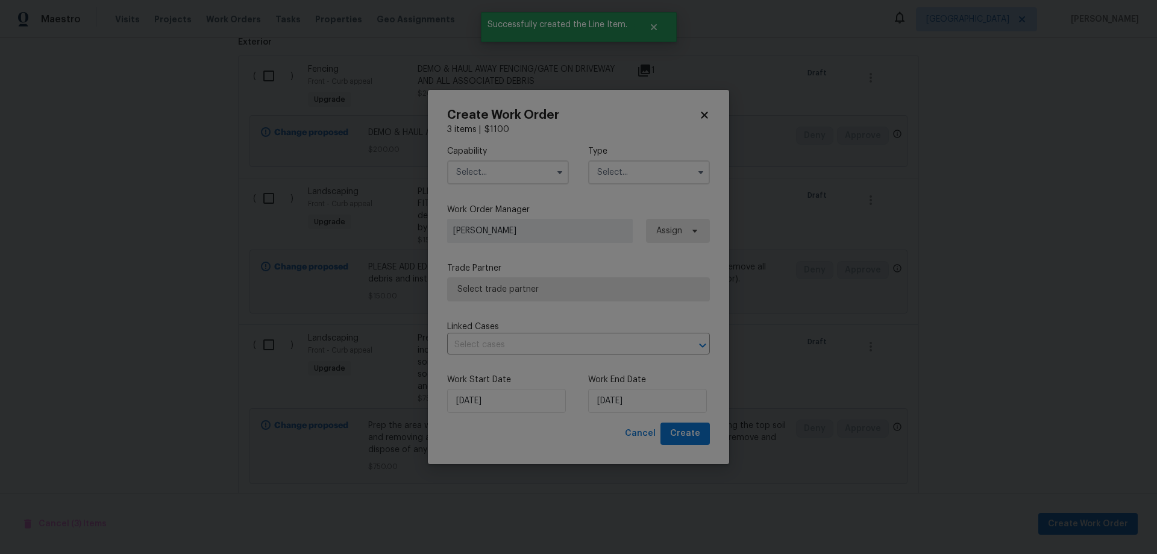
checkbox input "false"
click at [506, 180] on input "text" at bounding box center [508, 172] width 122 height 24
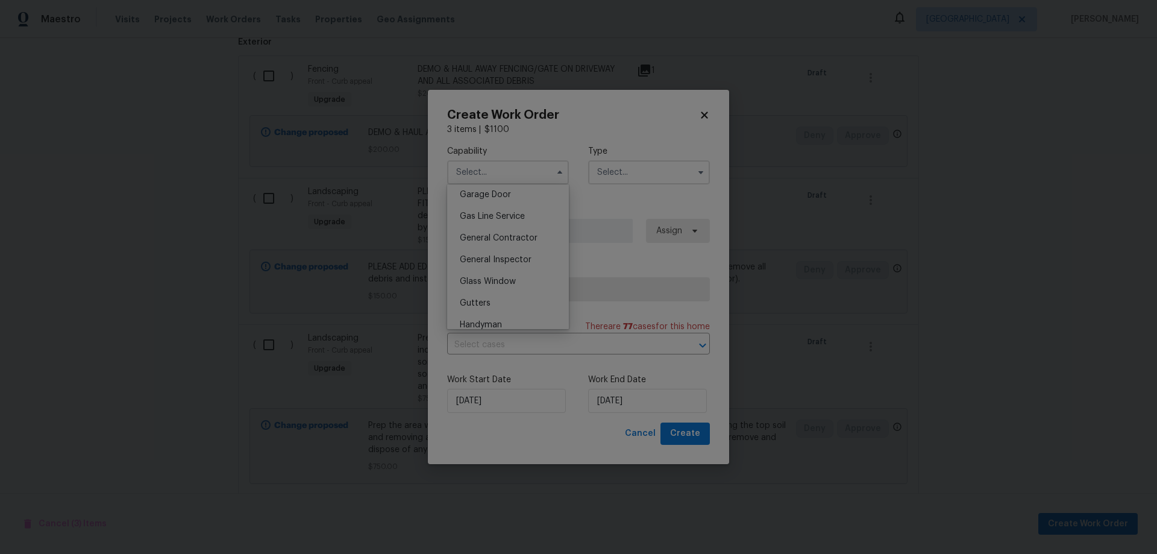
scroll to position [542, 0]
click at [492, 236] on span "General Contractor" at bounding box center [499, 232] width 78 height 8
type input "General Contractor"
click at [619, 169] on input "text" at bounding box center [649, 172] width 122 height 24
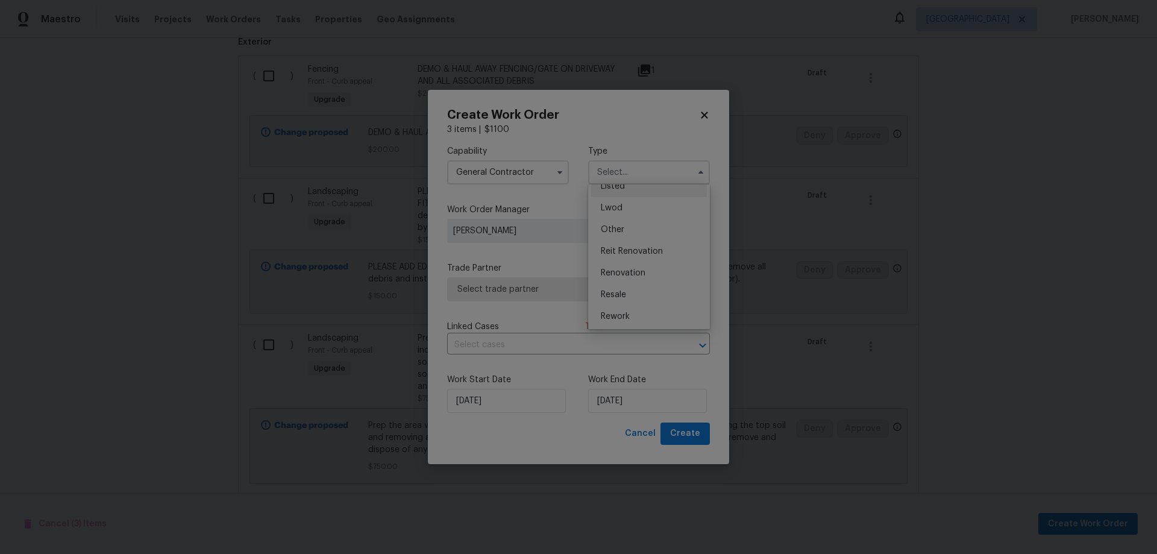
click at [617, 192] on div "Listed" at bounding box center [649, 186] width 116 height 22
type input "Listed"
click at [652, 405] on input "[DATE]" at bounding box center [647, 401] width 119 height 24
click at [680, 310] on div "10" at bounding box center [686, 313] width 20 height 17
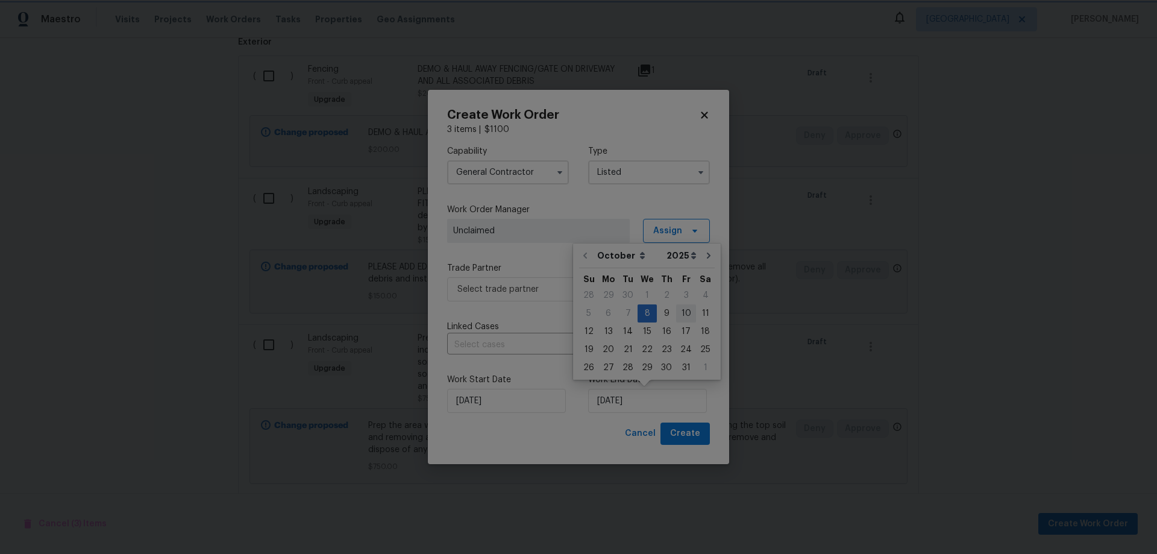
type input "[DATE]"
click at [533, 290] on span "Select trade partner" at bounding box center [569, 289] width 225 height 12
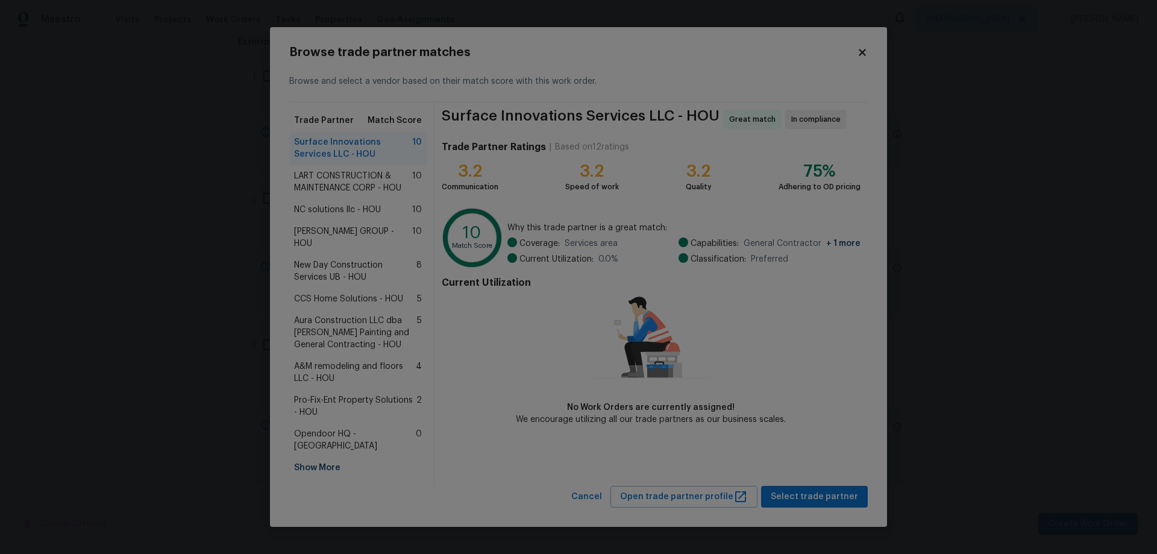
click at [345, 192] on span "LART CONSTRUCTION & MAINTENANCE CORP - HOU" at bounding box center [353, 182] width 118 height 24
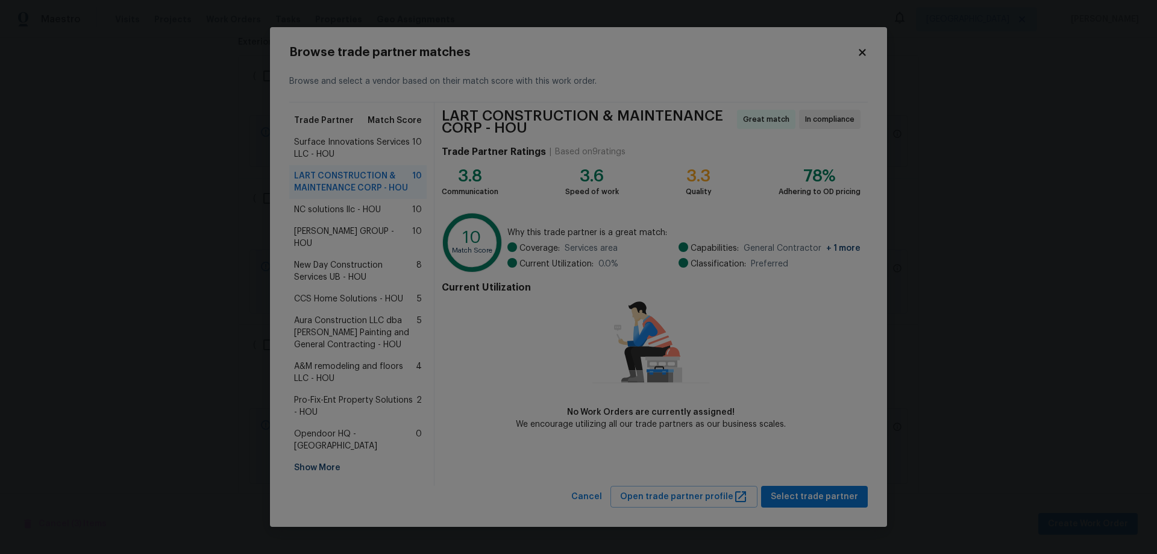
click at [352, 216] on span "NC solutions llc - HOU" at bounding box center [337, 210] width 87 height 12
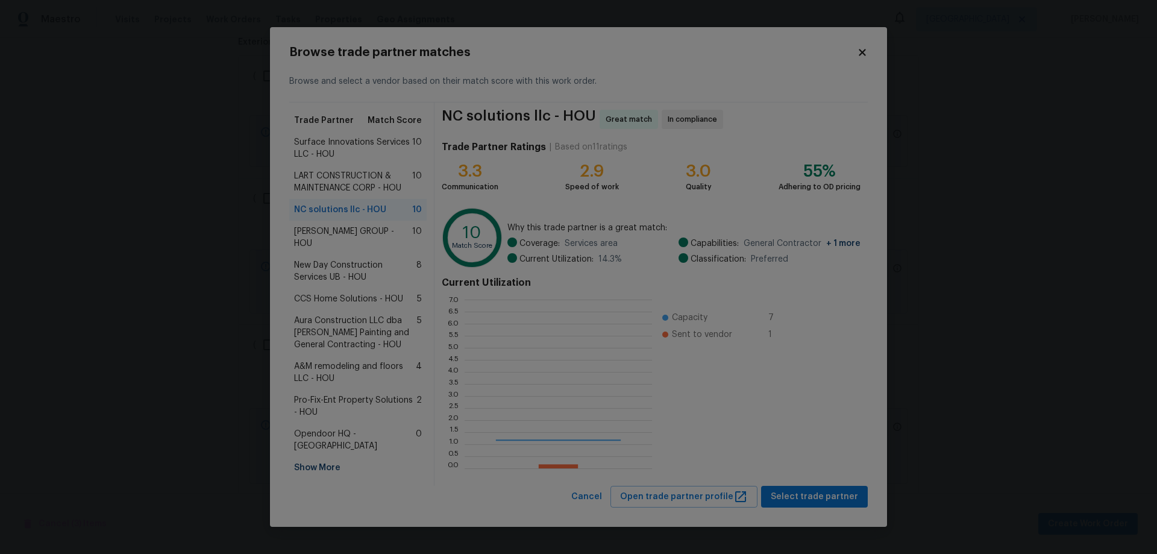
scroll to position [160, 179]
click at [350, 189] on span "LART CONSTRUCTION & MAINTENANCE CORP - HOU" at bounding box center [353, 182] width 118 height 24
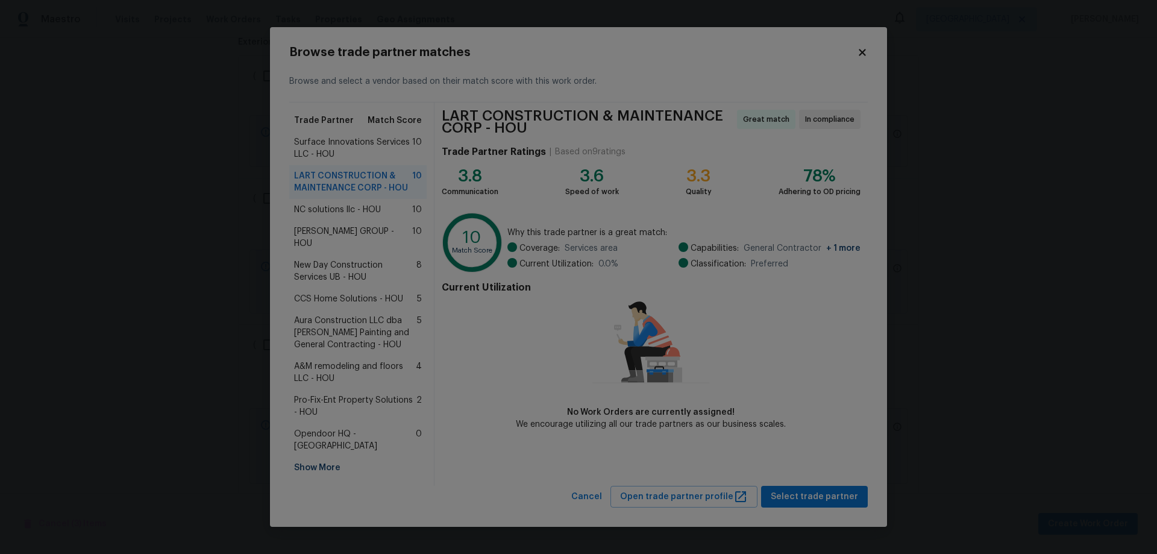
click at [356, 155] on span "Surface Innovations Services LLC - HOU" at bounding box center [353, 148] width 118 height 24
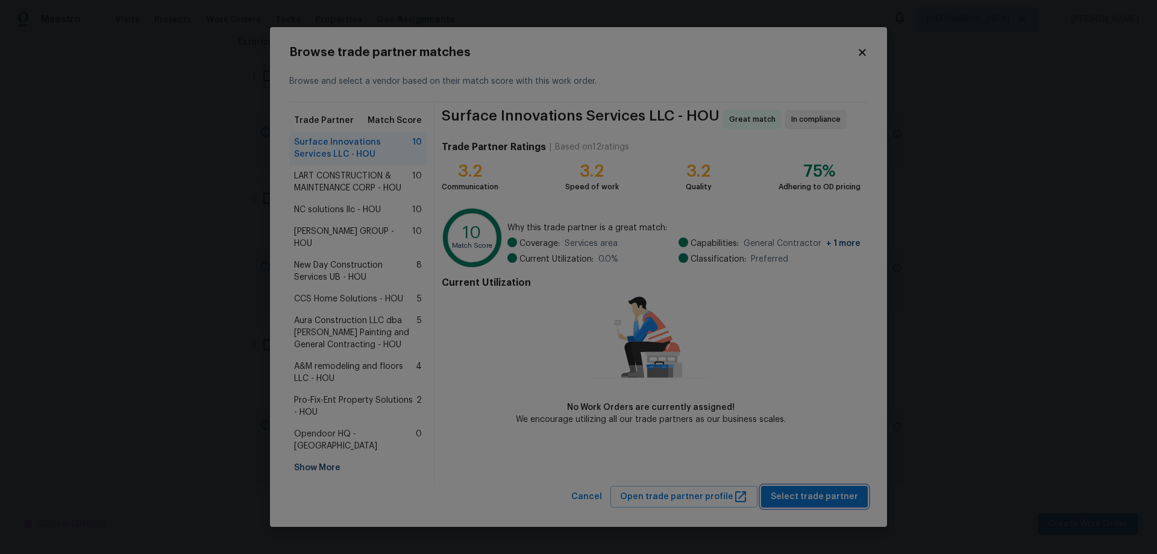
click at [814, 489] on span "Select trade partner" at bounding box center [814, 496] width 87 height 15
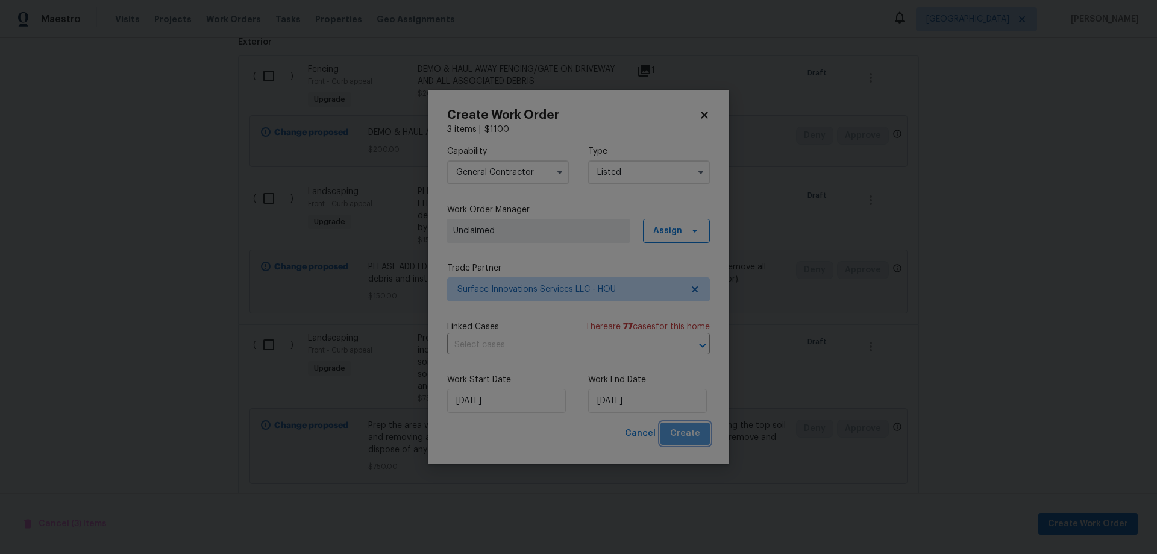
click at [691, 435] on span "Create" at bounding box center [685, 433] width 30 height 15
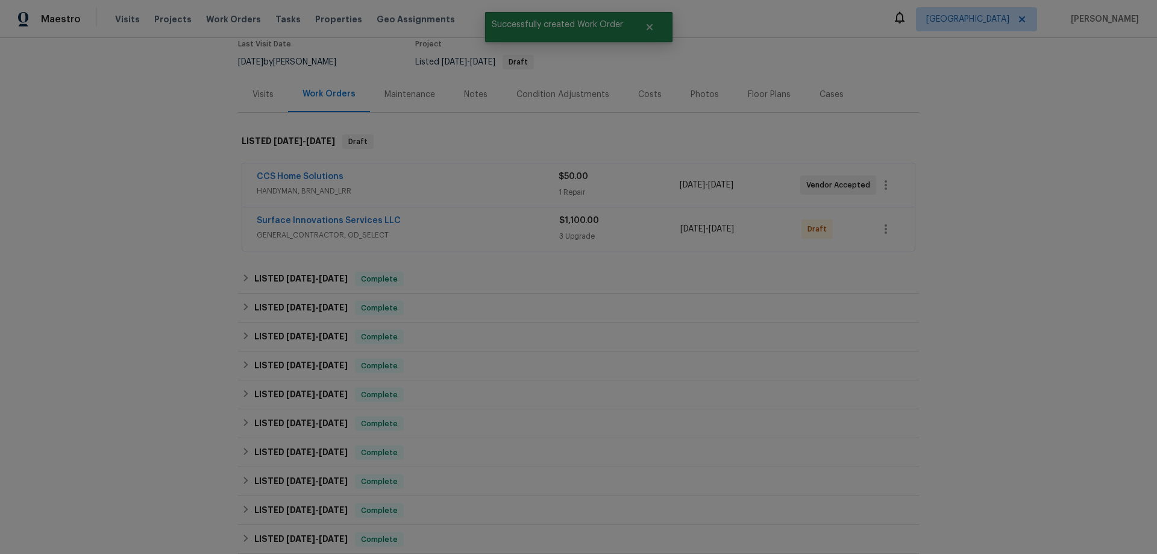
scroll to position [0, 0]
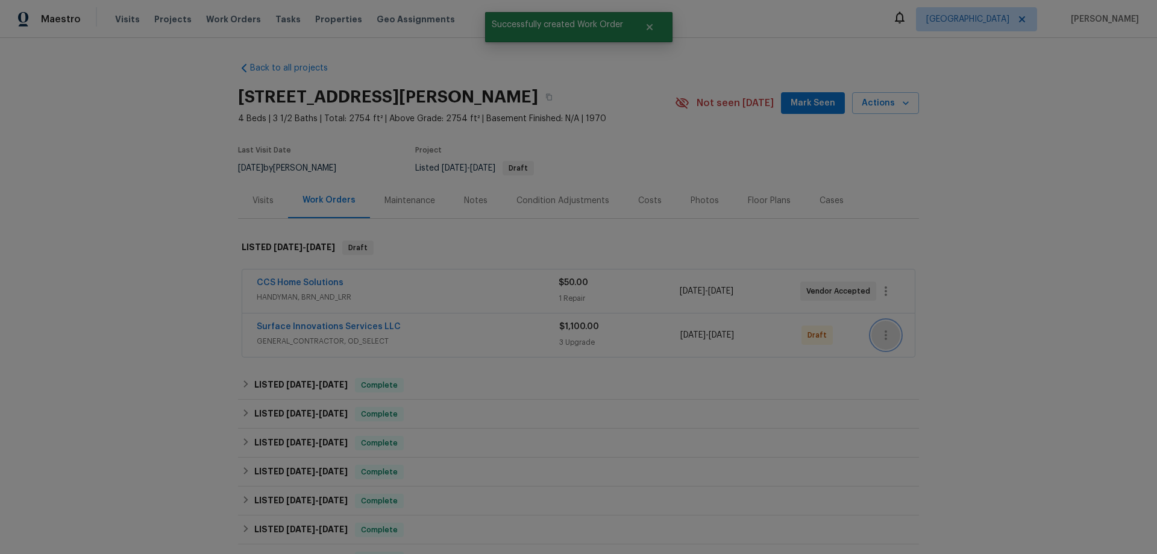
click at [883, 342] on icon "button" at bounding box center [886, 335] width 14 height 14
click at [891, 334] on li "Send to Vendor" at bounding box center [934, 335] width 134 height 20
click at [1029, 254] on div at bounding box center [578, 277] width 1157 height 554
click at [287, 324] on link "Surface Innovations Services LLC" at bounding box center [329, 326] width 144 height 8
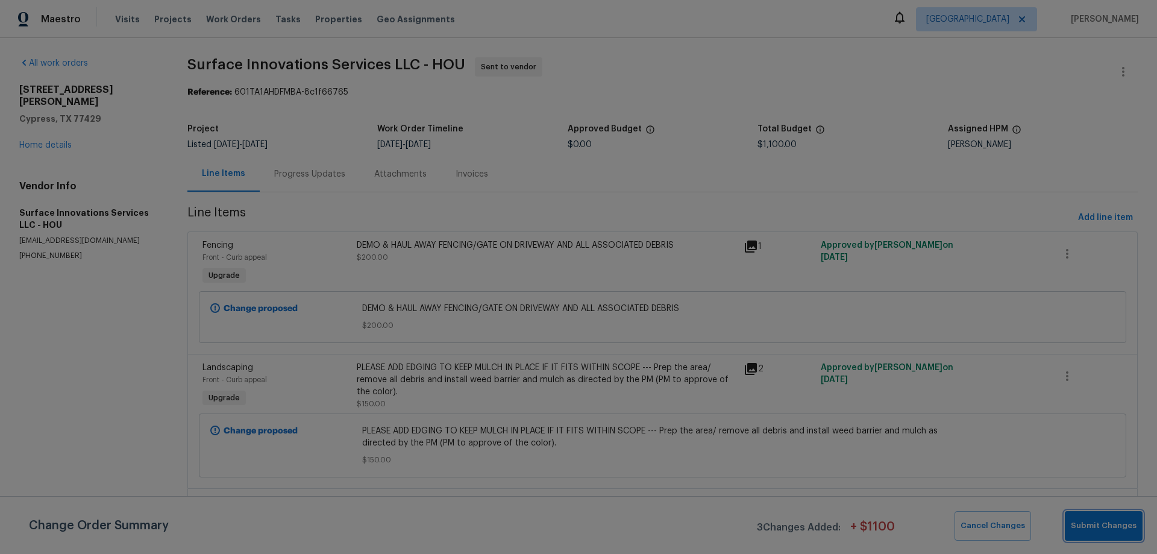
click at [1102, 533] on button "Submit Changes" at bounding box center [1104, 526] width 78 height 30
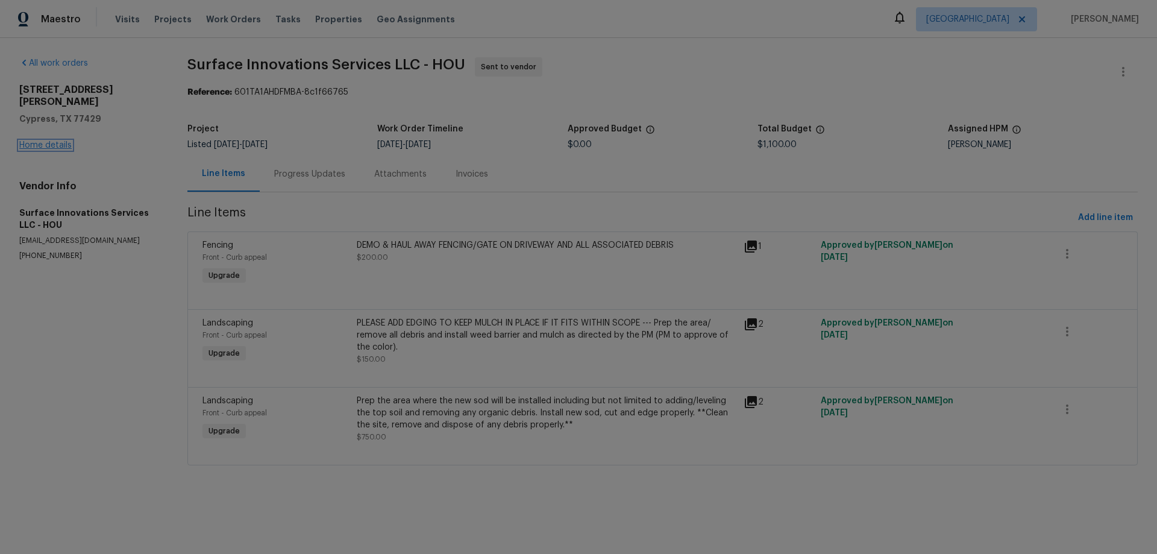
click at [54, 141] on link "Home details" at bounding box center [45, 145] width 52 height 8
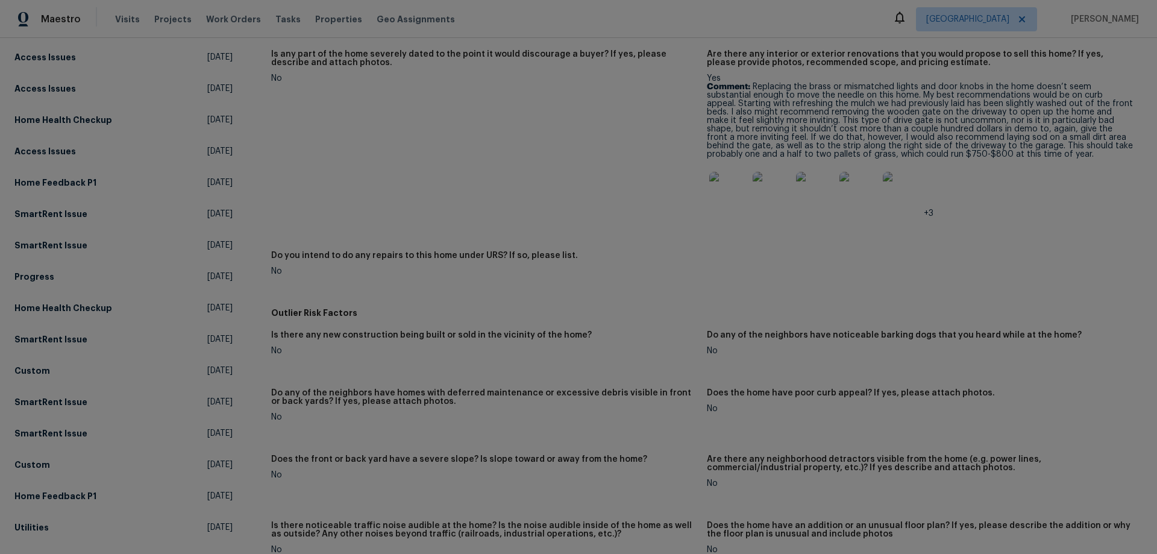
scroll to position [301, 0]
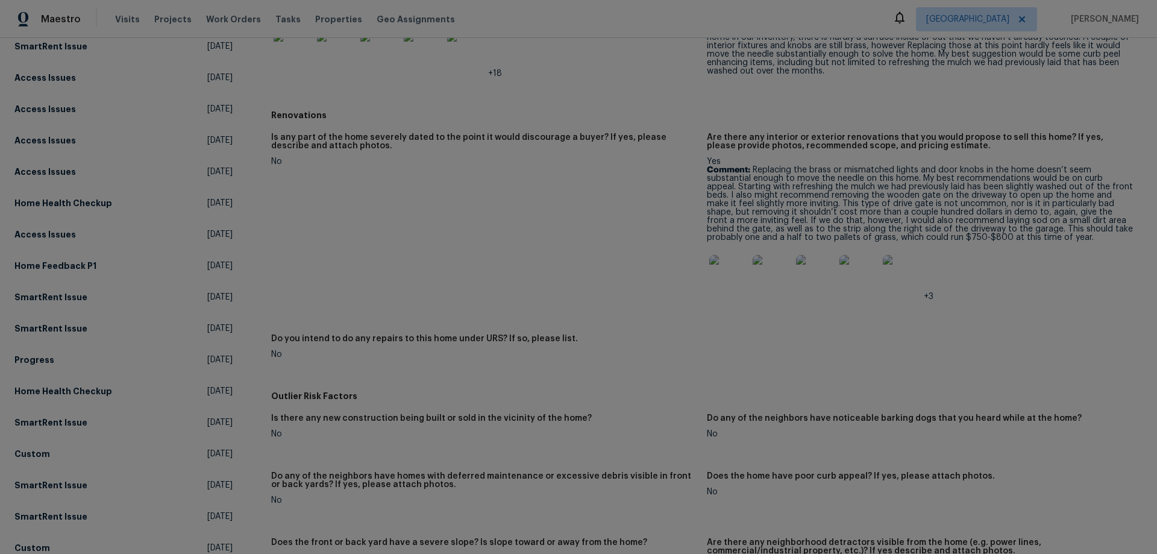
click at [726, 275] on img at bounding box center [728, 274] width 39 height 39
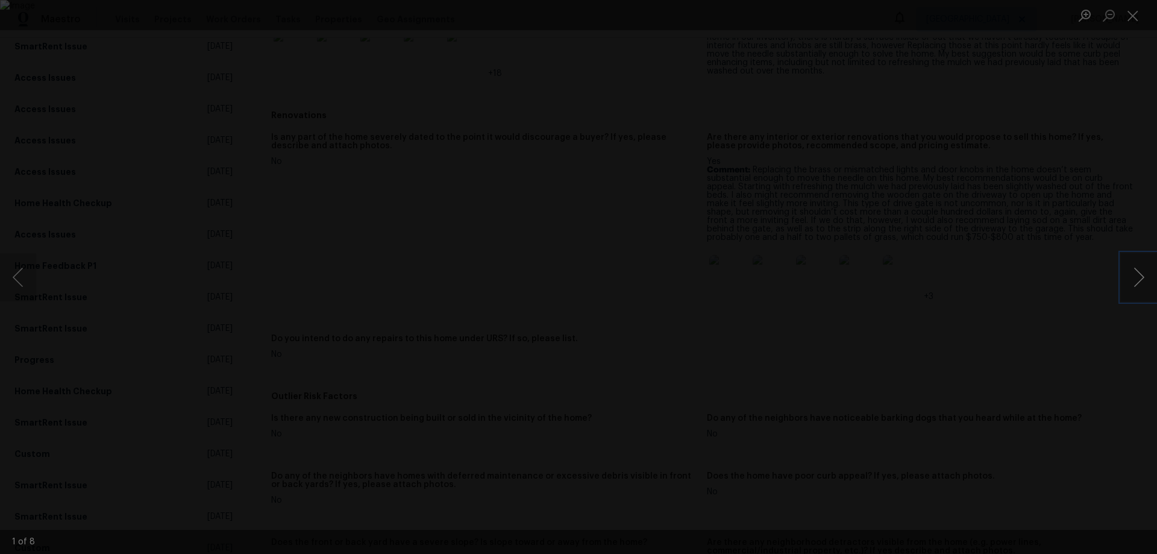
click at [1141, 286] on button "Next image" at bounding box center [1139, 277] width 36 height 48
click at [1135, 283] on button "Next image" at bounding box center [1139, 277] width 36 height 48
click at [1128, 289] on button "Next image" at bounding box center [1139, 277] width 36 height 48
click at [1126, 289] on button "Next image" at bounding box center [1139, 277] width 36 height 48
click at [1139, 274] on button "Next image" at bounding box center [1139, 277] width 36 height 48
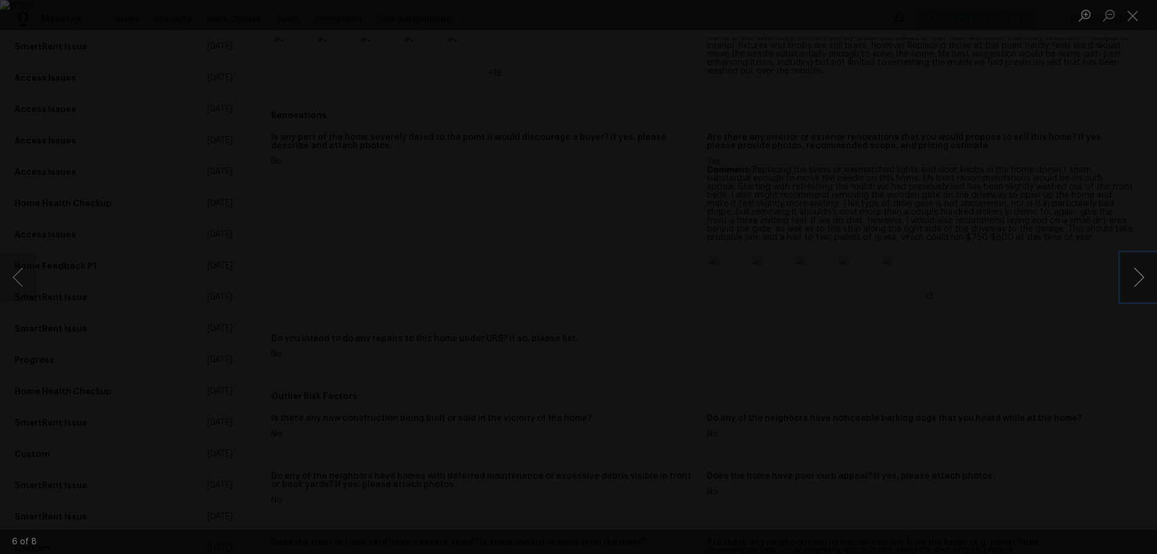
click at [1134, 280] on button "Next image" at bounding box center [1139, 277] width 36 height 48
click at [1125, 275] on div "7 of 8" at bounding box center [578, 277] width 1157 height 554
click at [1133, 278] on button "Next image" at bounding box center [1139, 277] width 36 height 48
click at [729, 324] on img "Lightbox" at bounding box center [578, 277] width 1157 height 554
click at [624, 292] on img "Lightbox" at bounding box center [578, 277] width 1157 height 554
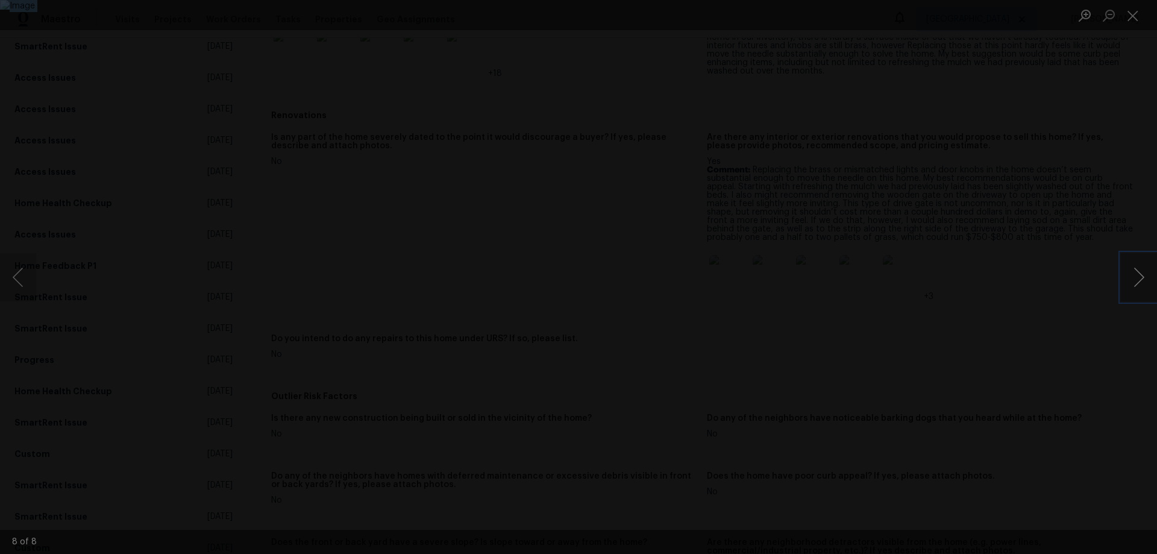
click at [1128, 290] on button "Next image" at bounding box center [1139, 277] width 36 height 48
drag, startPoint x: 1145, startPoint y: 295, endPoint x: 1114, endPoint y: 306, distance: 33.2
click at [1145, 294] on button "Next image" at bounding box center [1139, 277] width 36 height 48
click at [1068, 353] on div "Lightbox" at bounding box center [578, 277] width 1157 height 554
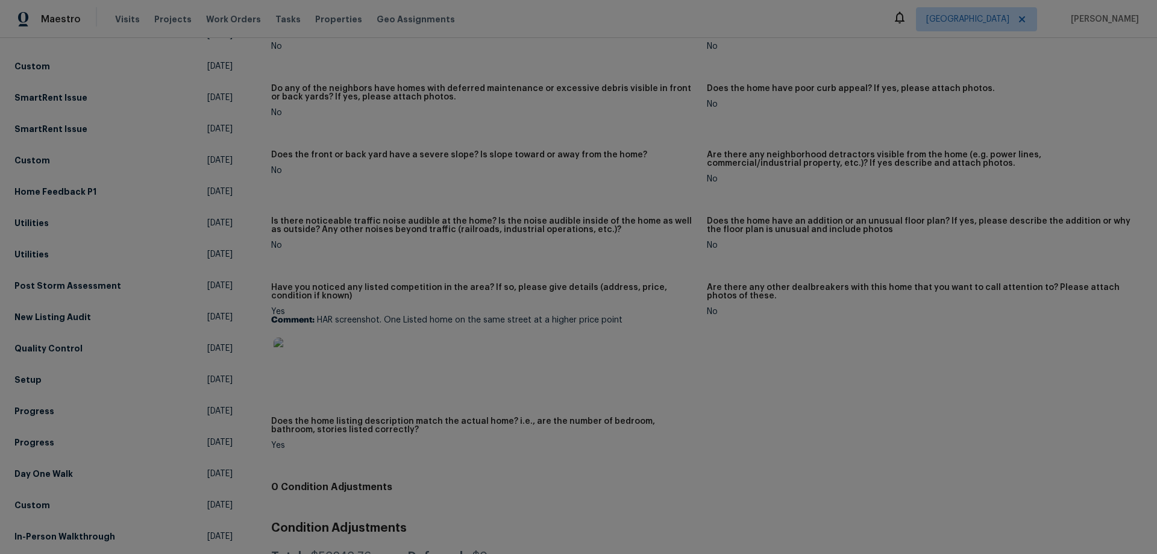
scroll to position [684, 0]
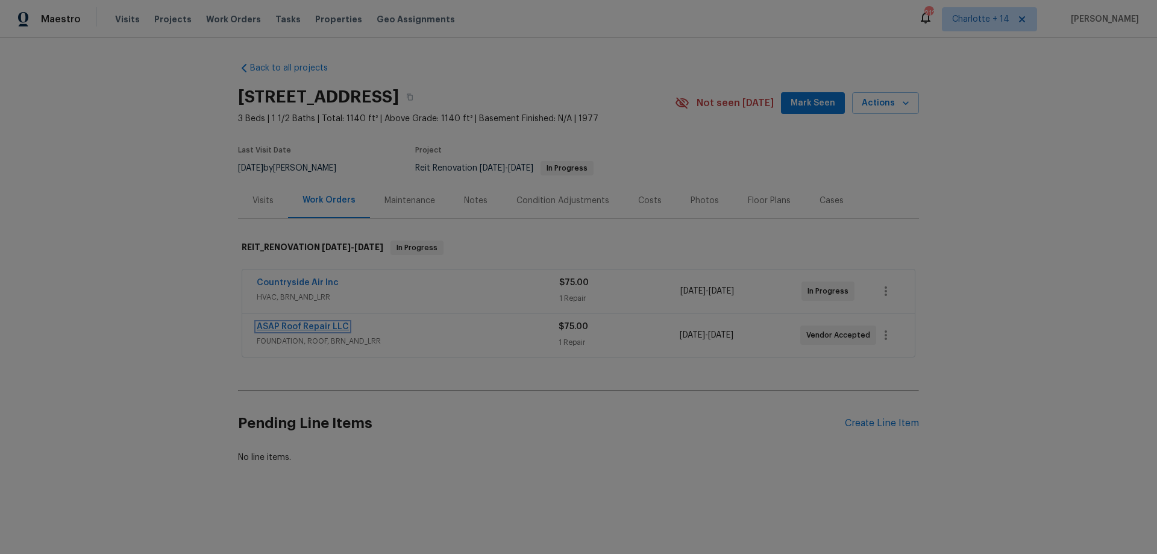
click at [323, 326] on link "ASAP Roof Repair LLC" at bounding box center [303, 326] width 92 height 8
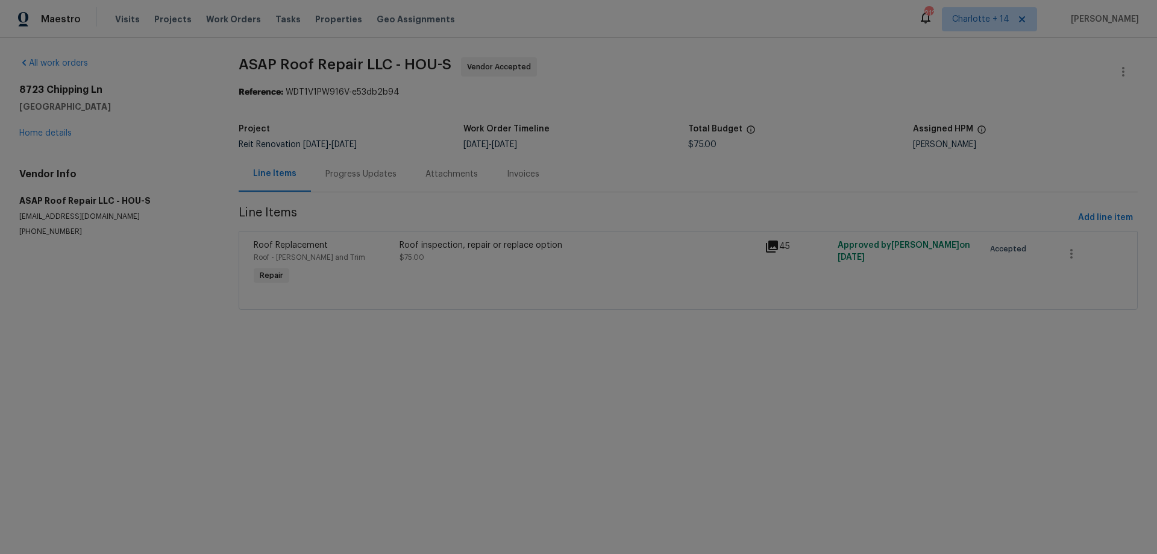
click at [330, 178] on div "Progress Updates" at bounding box center [360, 174] width 71 height 12
